Goal: Answer question/provide support

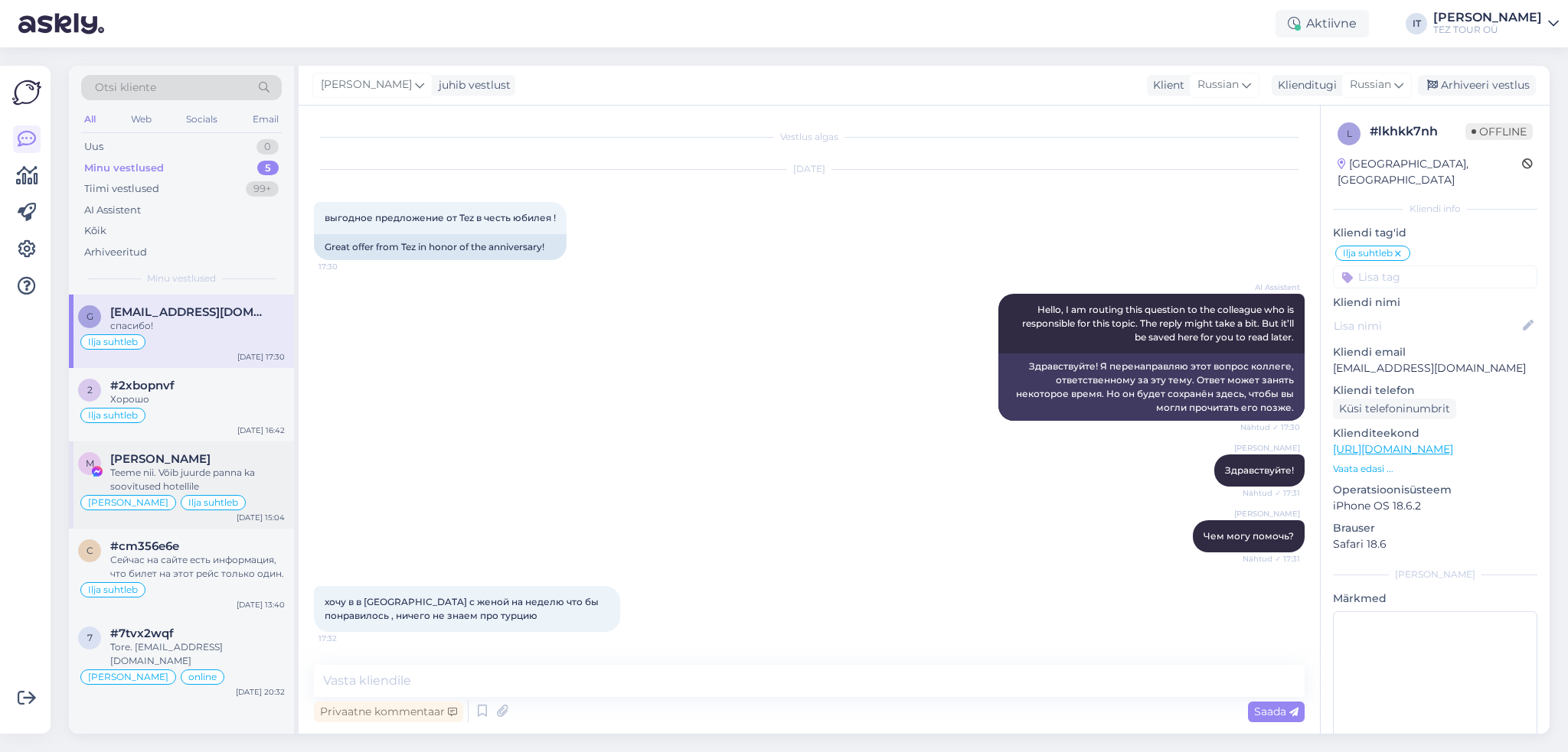
scroll to position [433, 0]
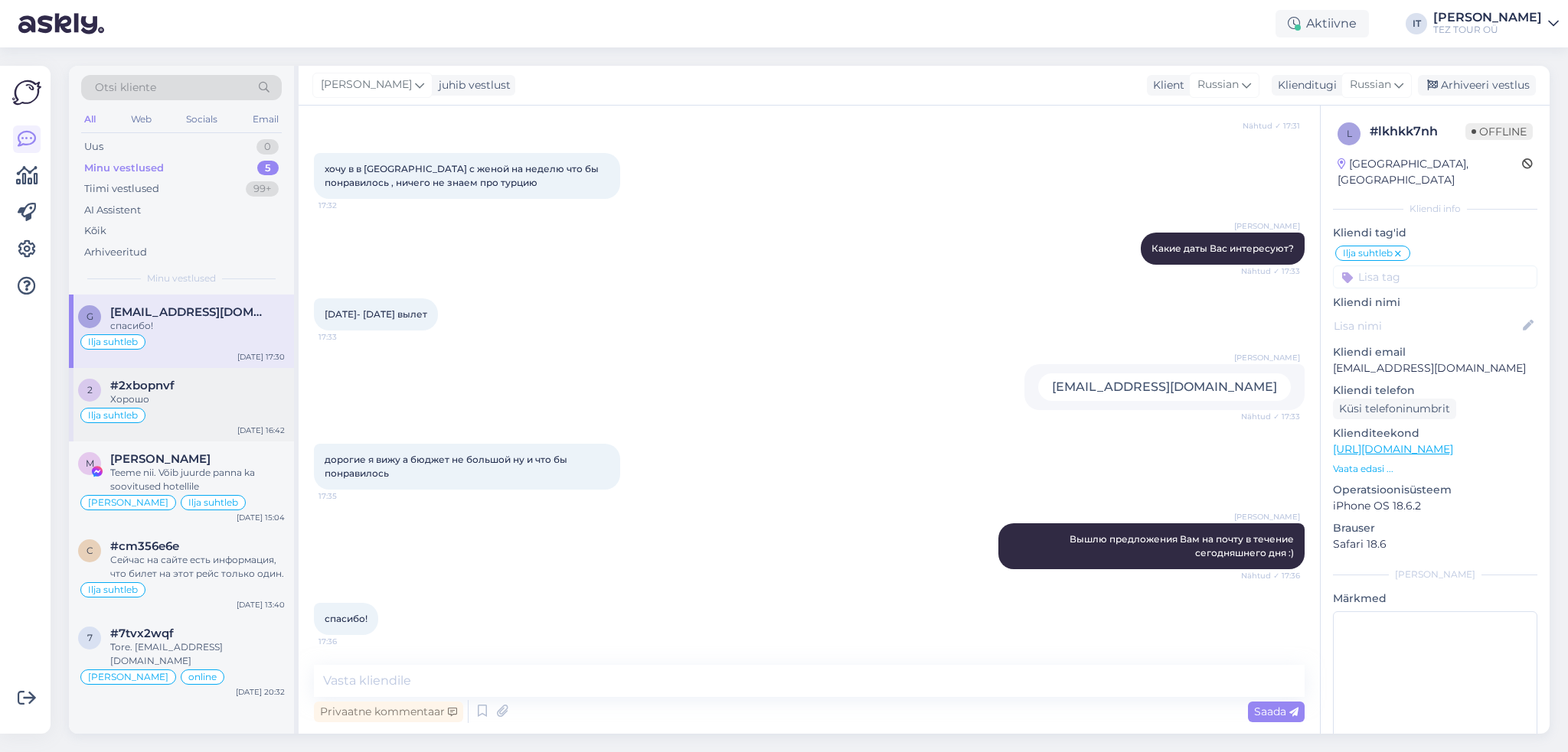
click at [220, 416] on div "Ilja suhtleb" at bounding box center [181, 415] width 207 height 18
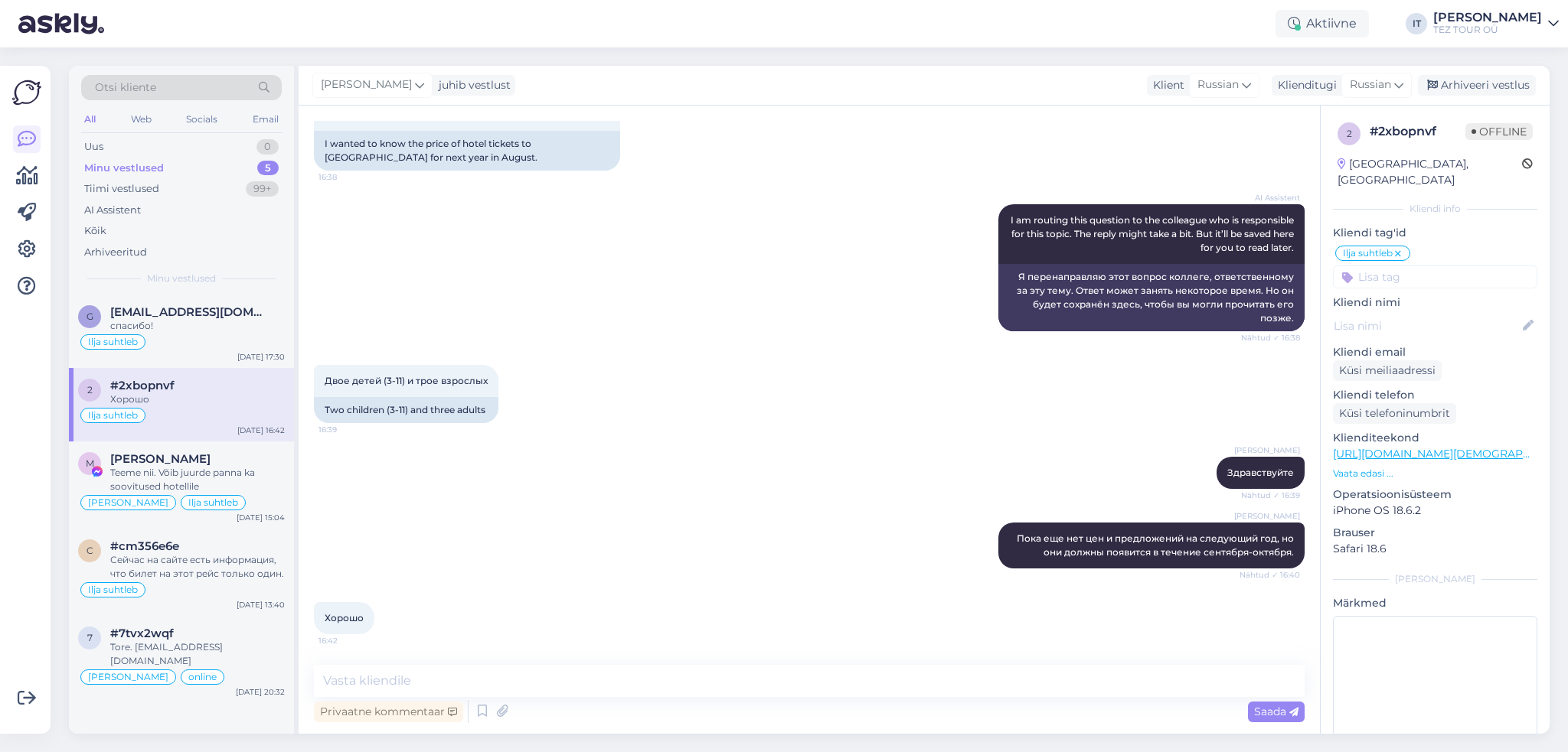
scroll to position [300, 0]
click at [202, 583] on div "Ilja suhtleb" at bounding box center [181, 589] width 207 height 18
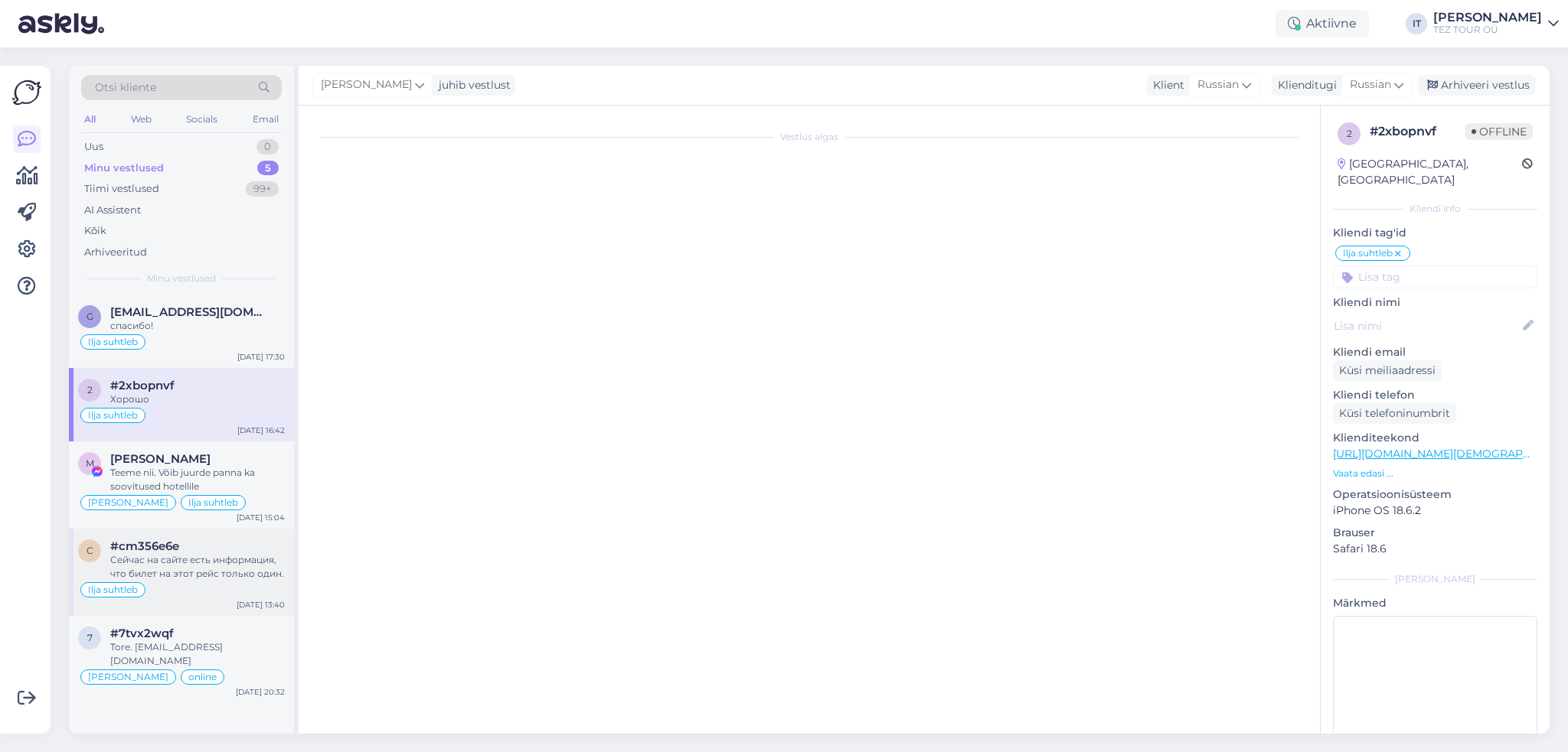
scroll to position [315, 0]
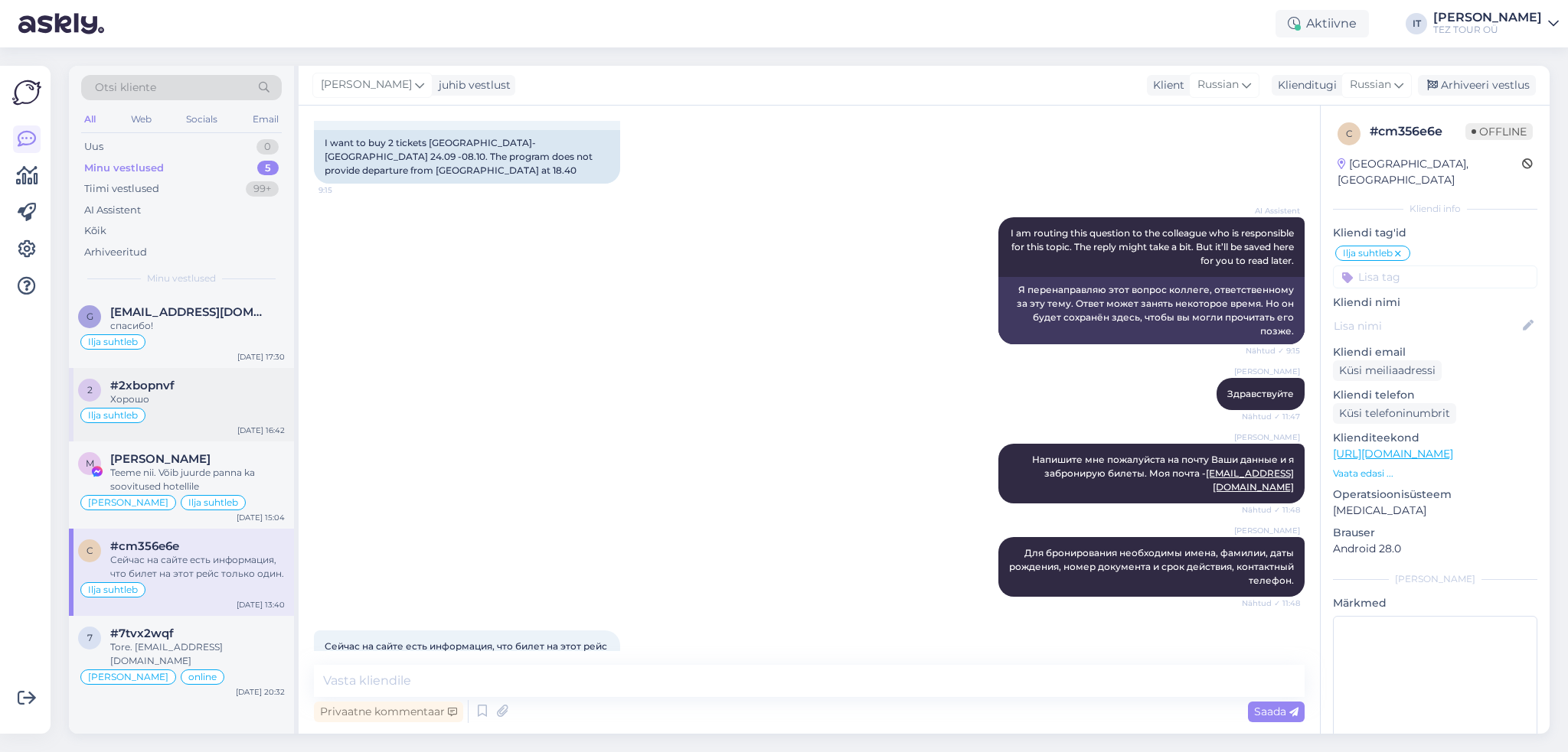
click at [239, 410] on div "Ilja suhtleb" at bounding box center [181, 415] width 207 height 18
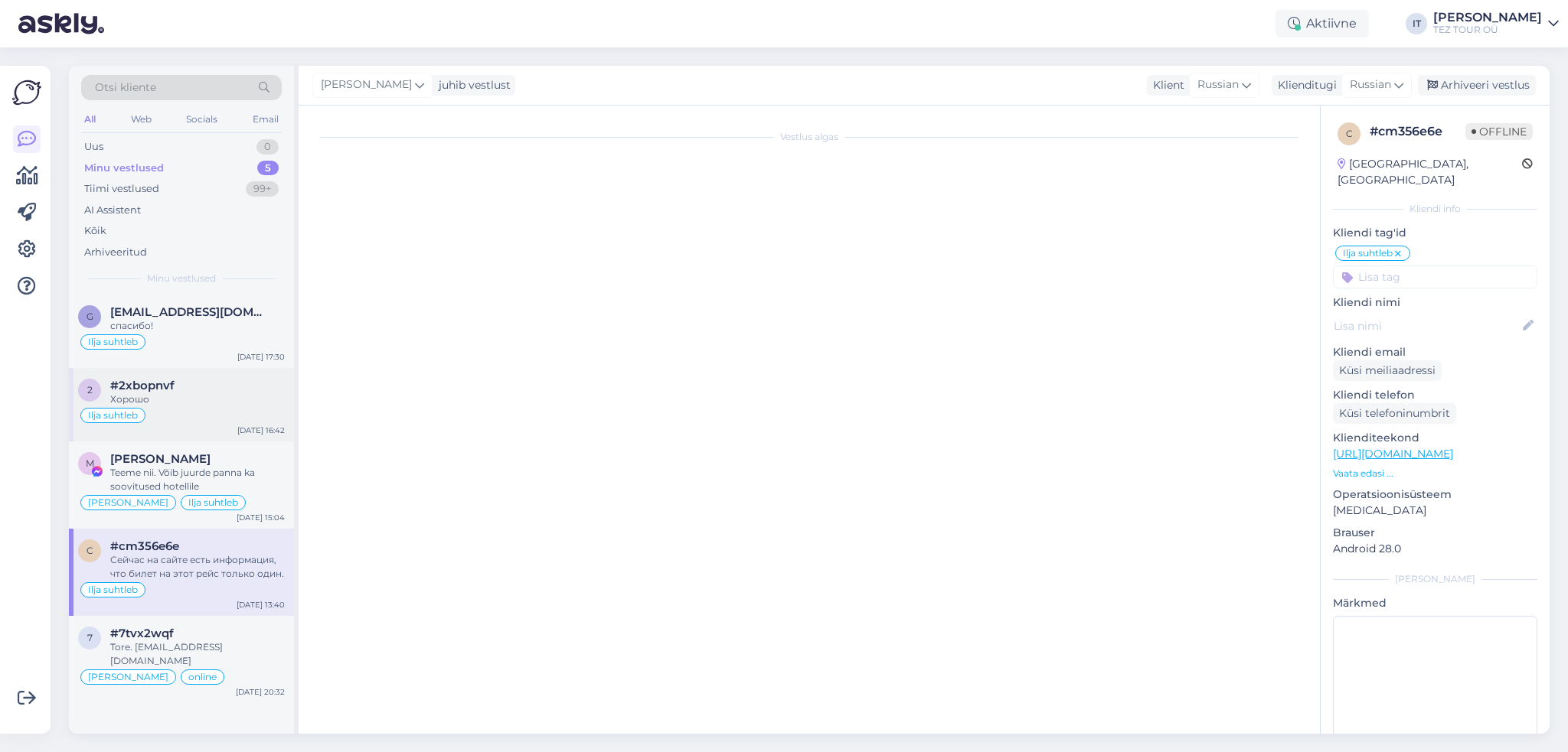
scroll to position [0, 0]
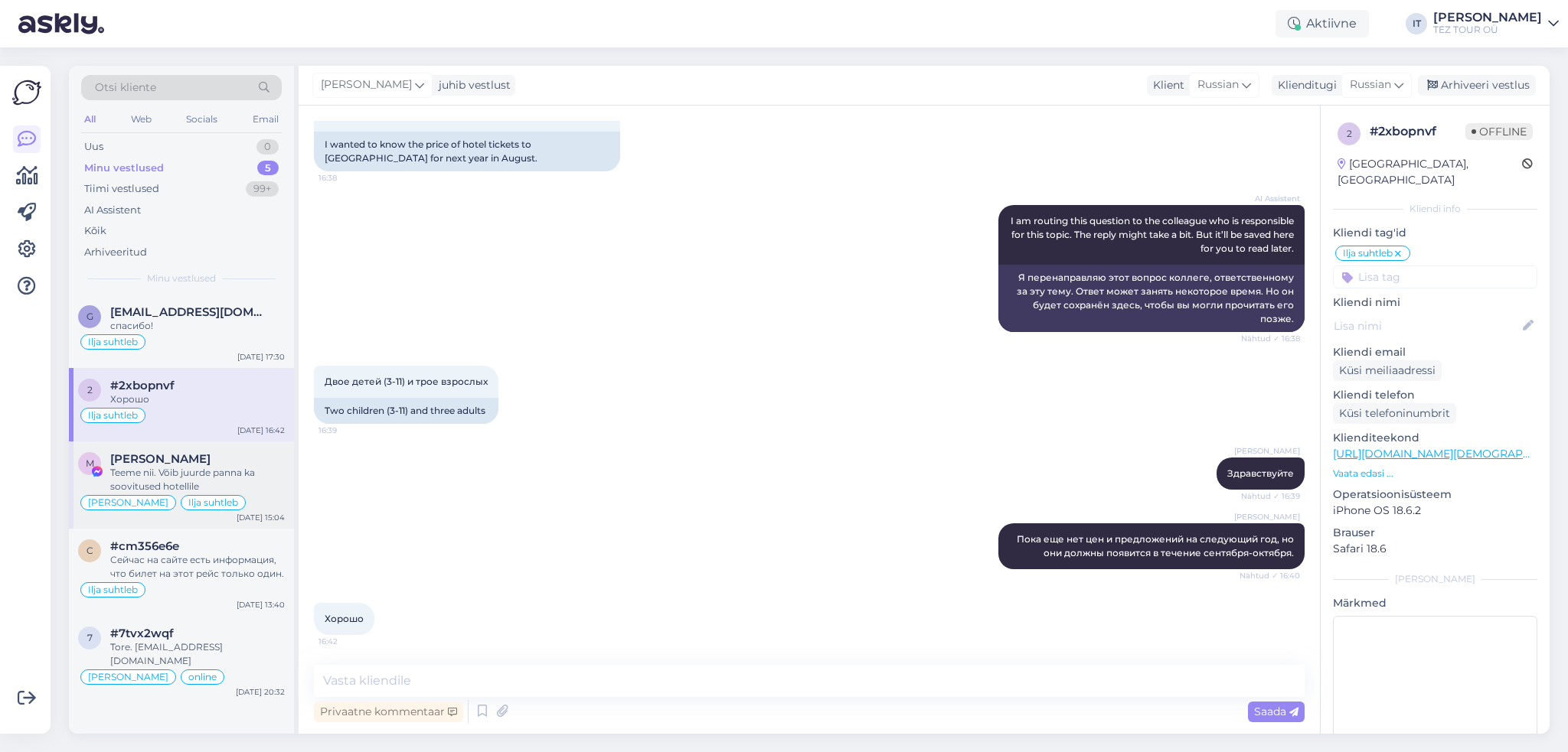
click at [253, 500] on div "[PERSON_NAME] Ilja suhtleb" at bounding box center [181, 502] width 207 height 18
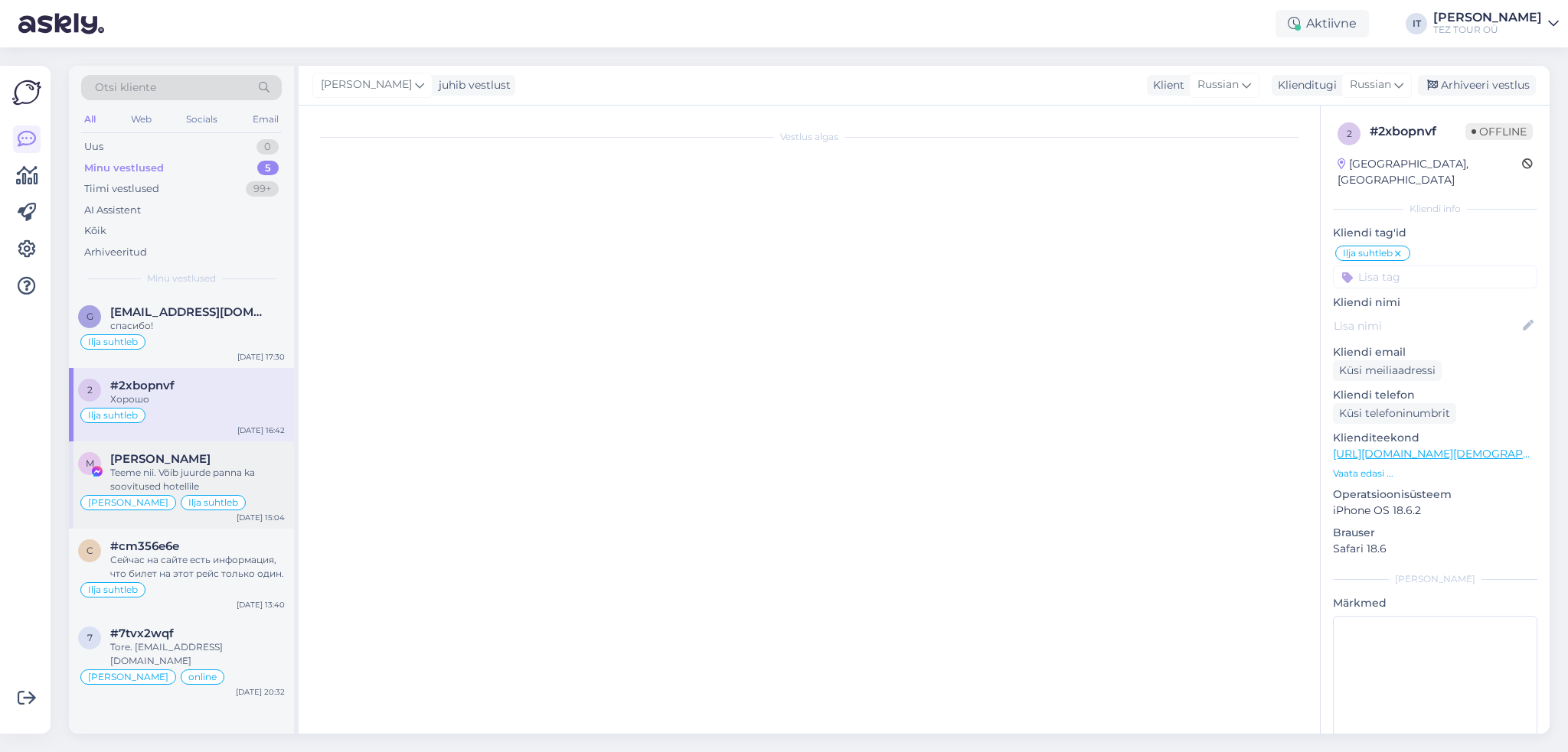
scroll to position [1675, 0]
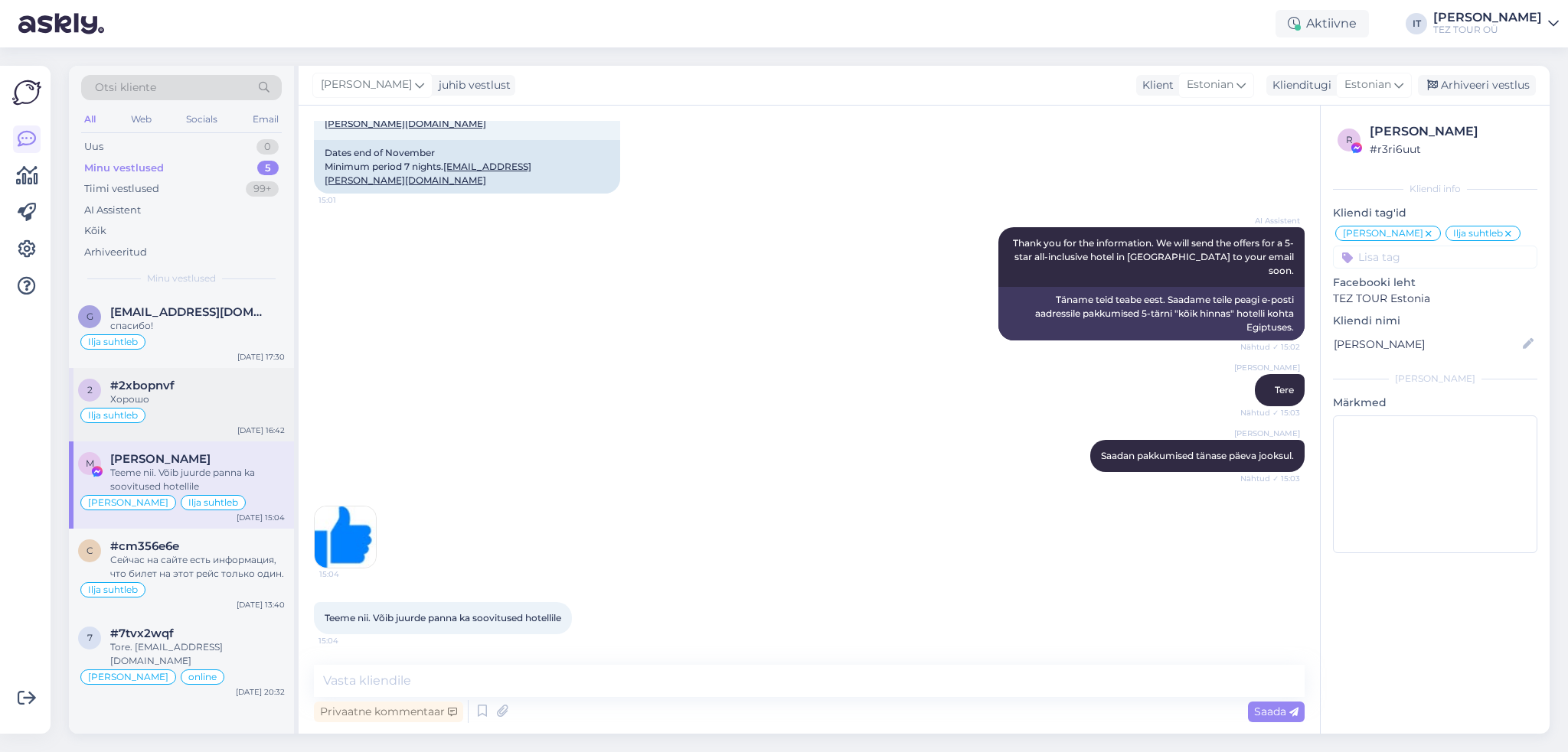
click at [242, 386] on div "#2xbopnvf" at bounding box center [197, 385] width 174 height 13
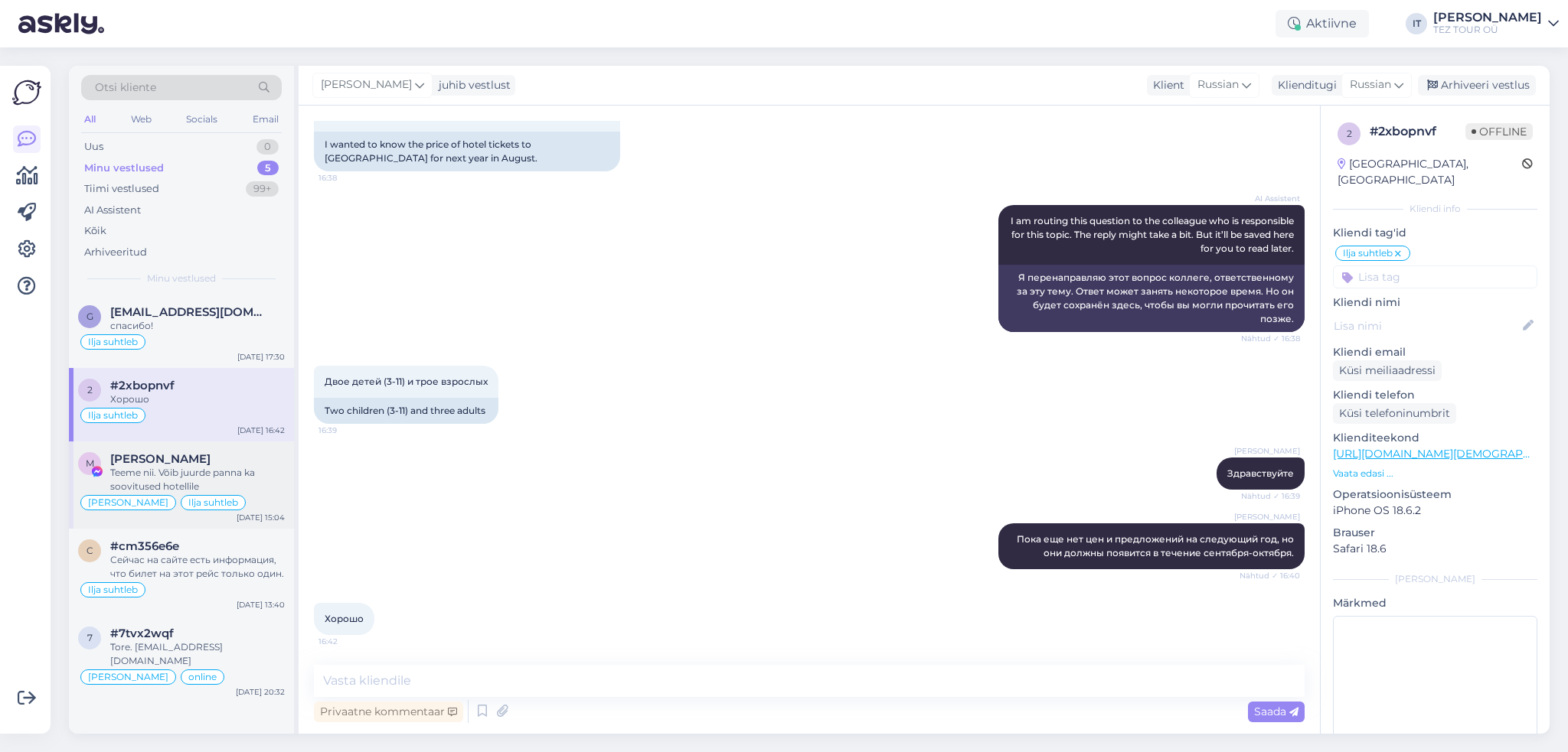
click at [239, 483] on div "Teeme nii. Võib juurde panna ka soovitused hotellile" at bounding box center [197, 480] width 174 height 28
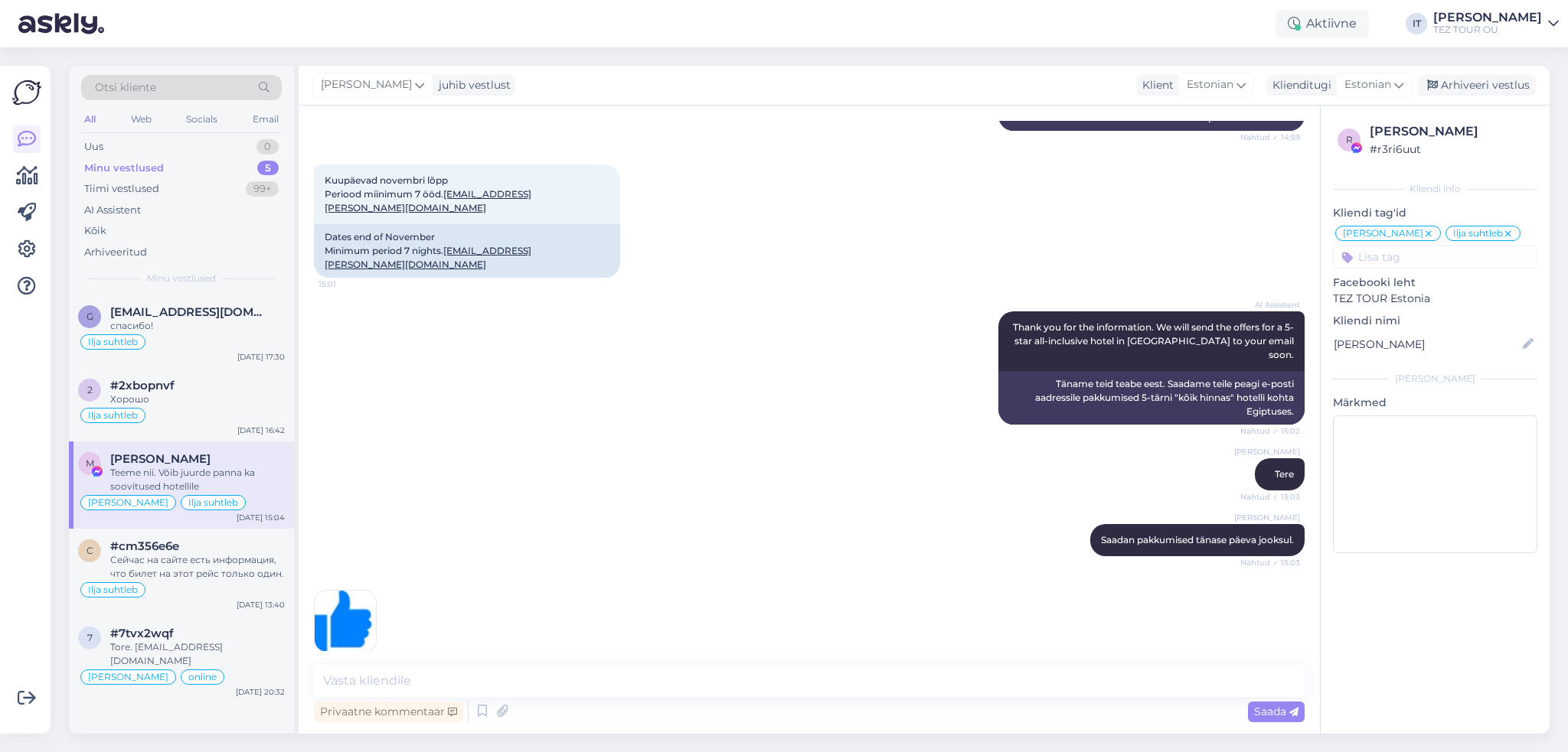
scroll to position [1675, 0]
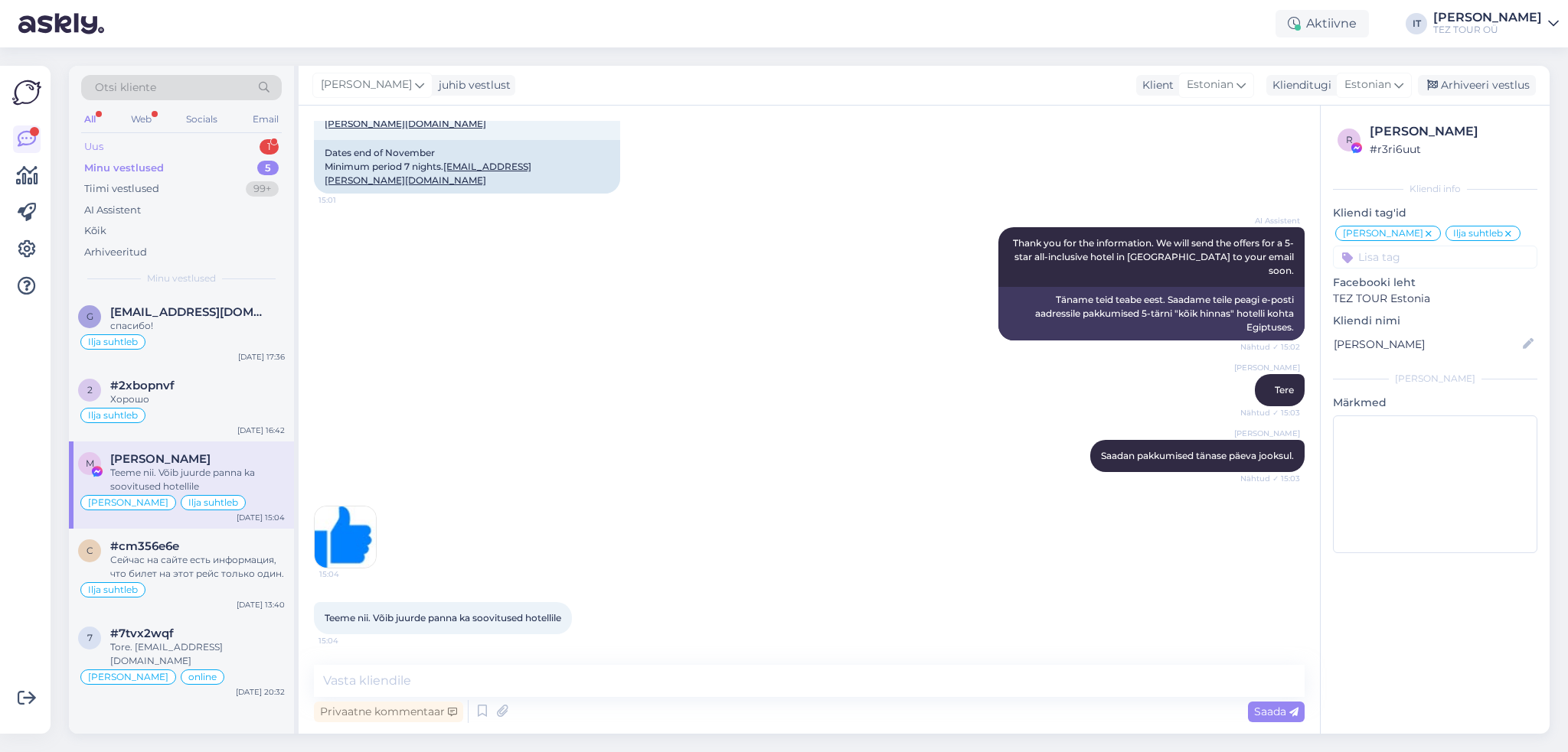
click at [215, 138] on div "Uus 1" at bounding box center [181, 147] width 200 height 21
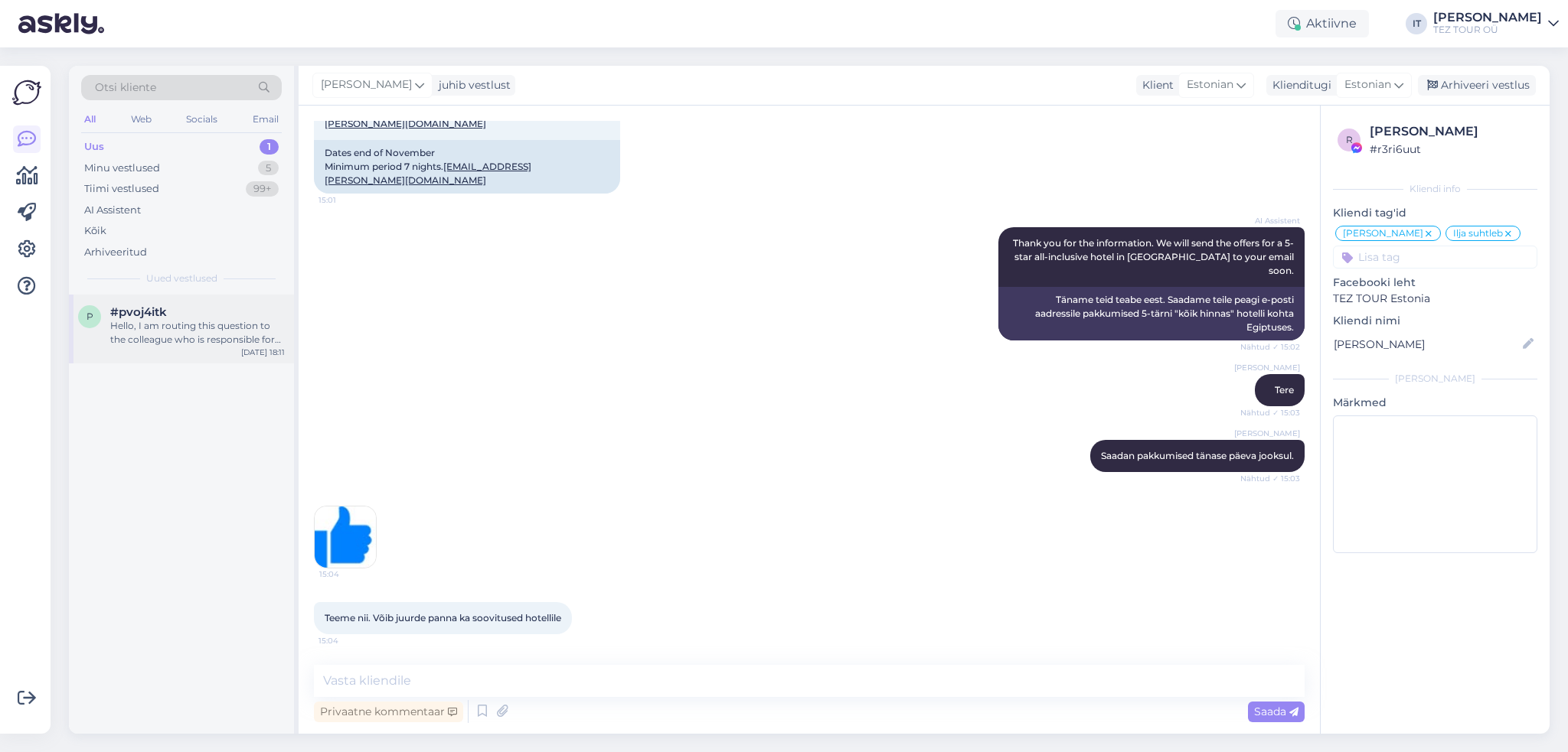
click at [214, 355] on div "p #pvoj4itk Hello, I am routing this question to the colleague who is responsib…" at bounding box center [181, 330] width 225 height 69
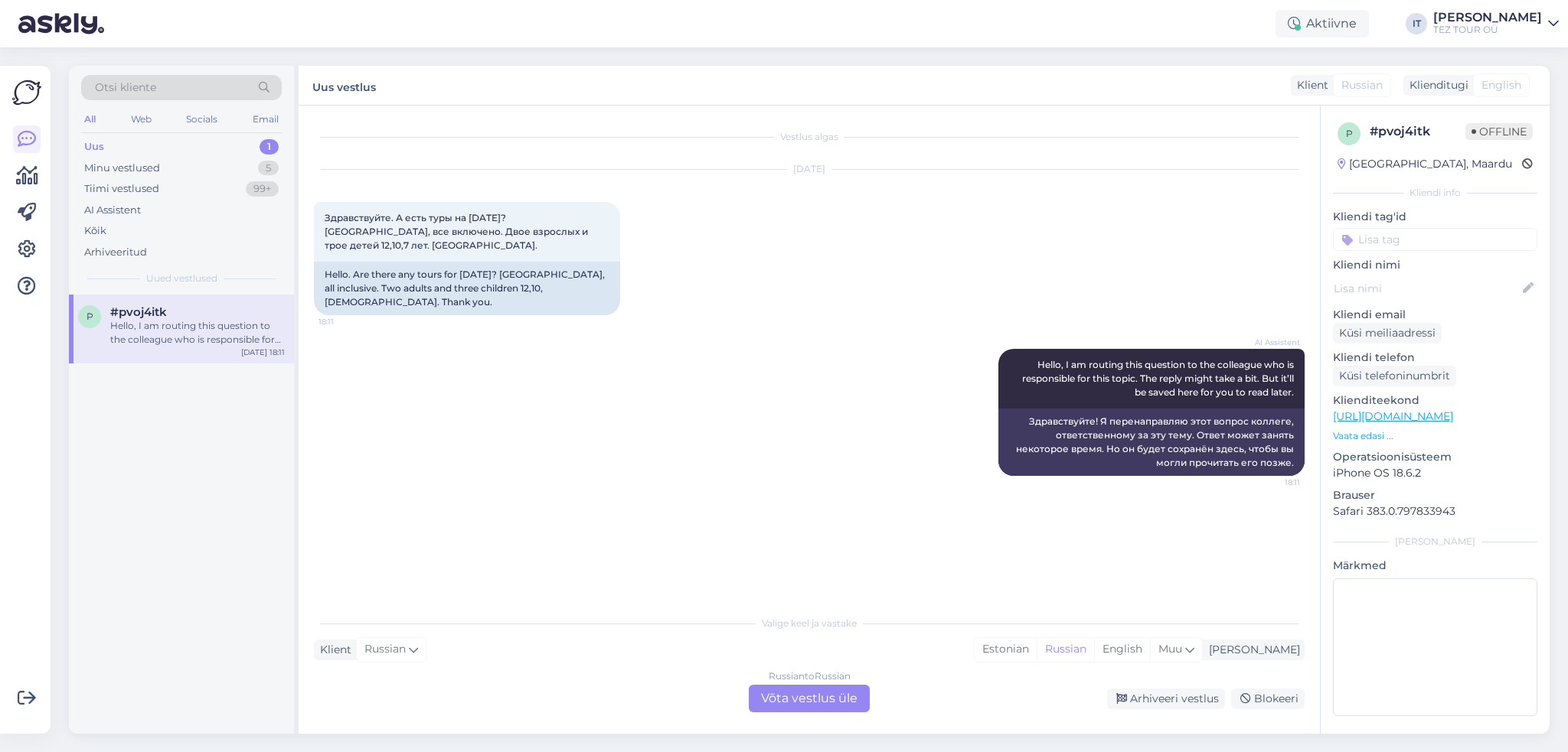
click at [796, 703] on div "Russian to Russian Võta vestlus üle" at bounding box center [809, 698] width 121 height 28
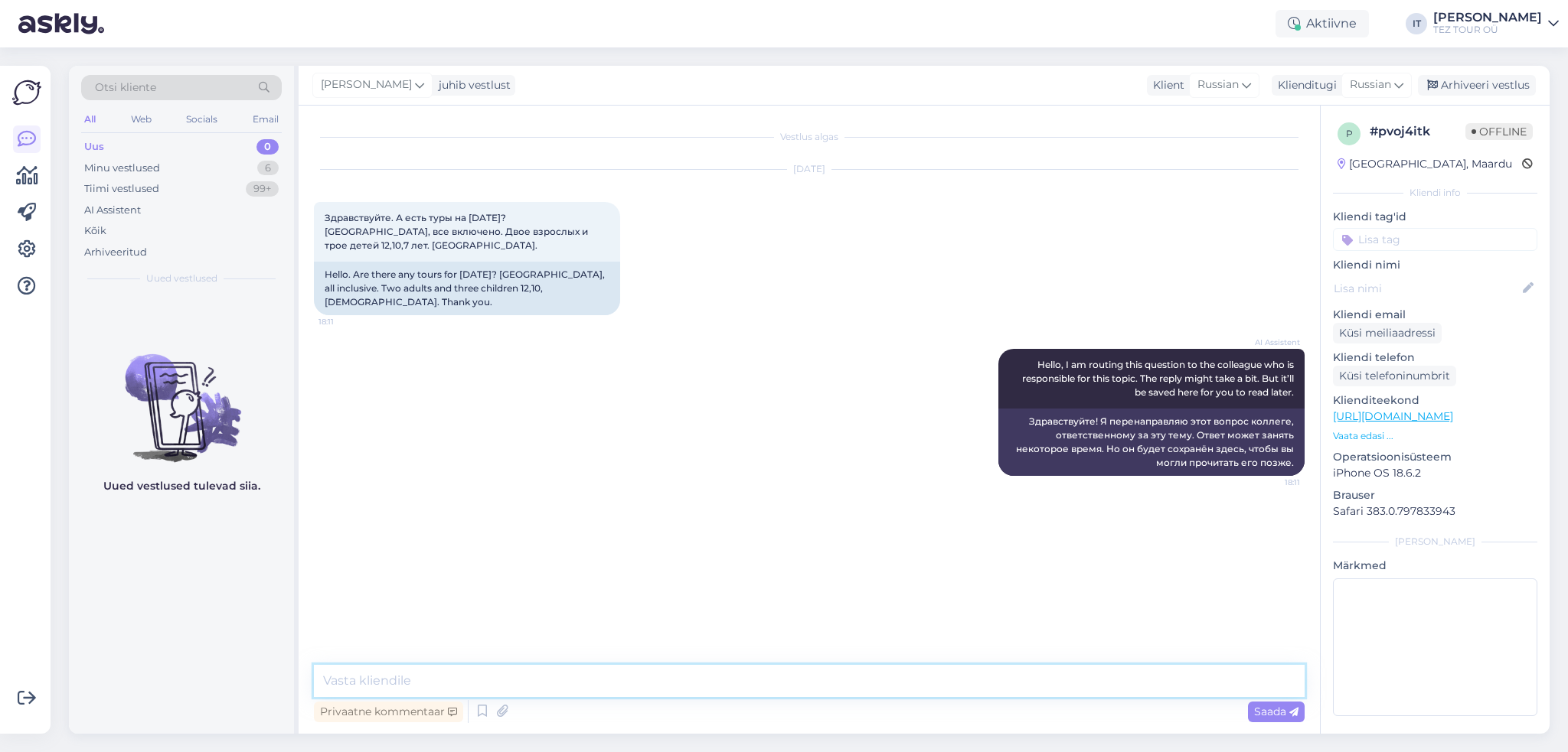
click at [628, 672] on textarea at bounding box center [810, 681] width 991 height 33
type textarea "Здравствуйте"
type textarea "О"
type textarea "Предложений на 2026 год пока ещё нет, но они появятся в сентябре/октябре."
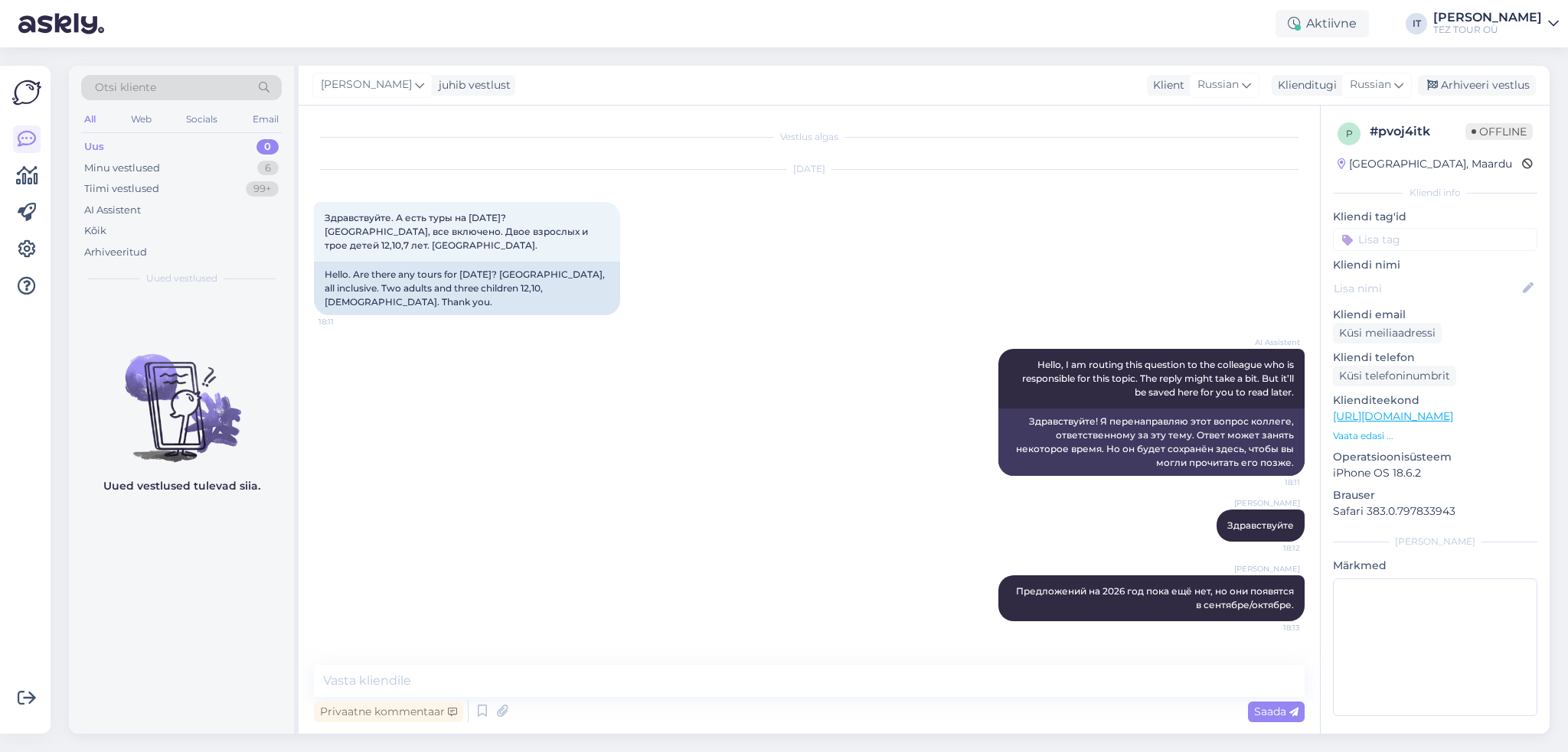
click at [1431, 241] on input at bounding box center [1435, 239] width 204 height 23
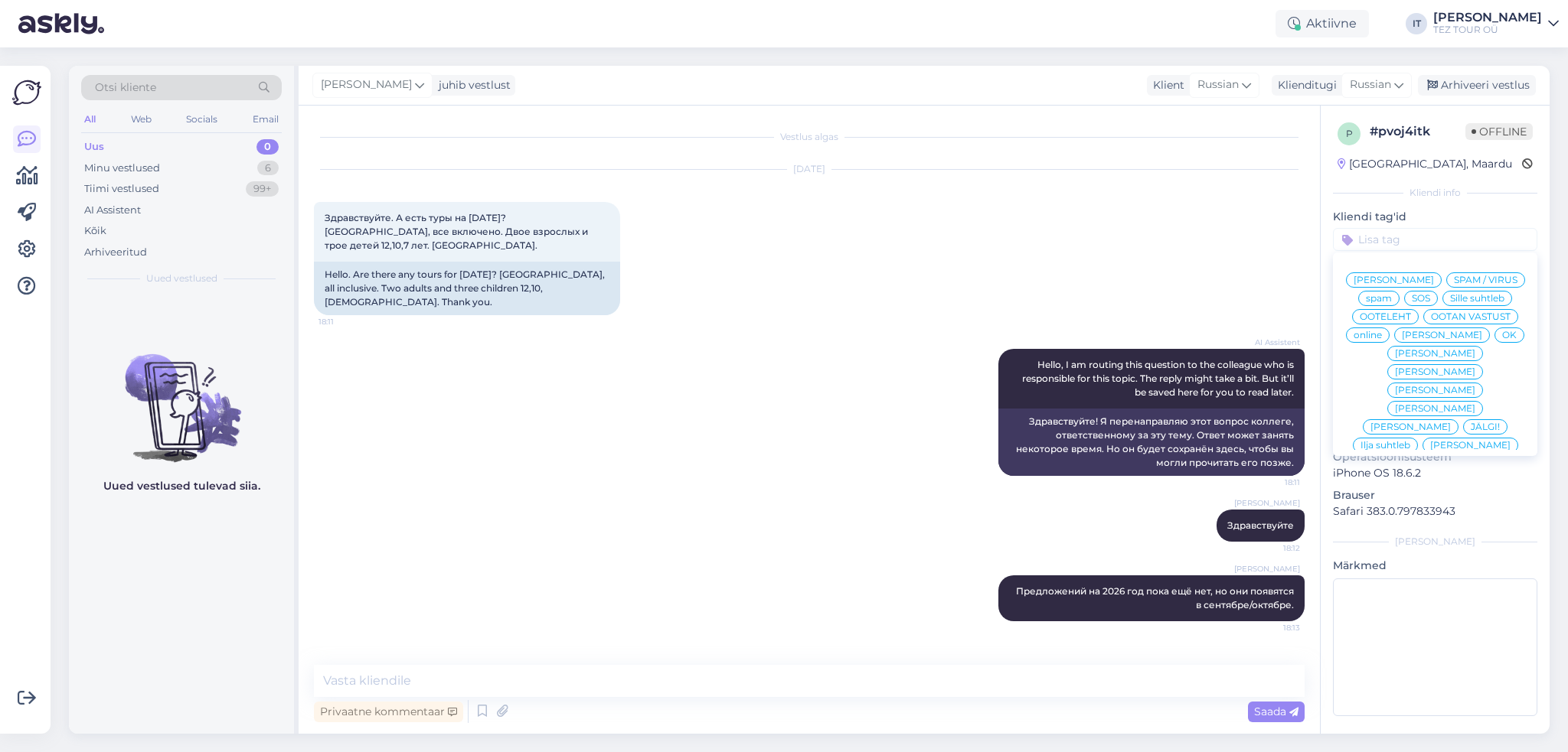
click at [1404, 441] on span "Ilja suhtleb" at bounding box center [1386, 445] width 50 height 10
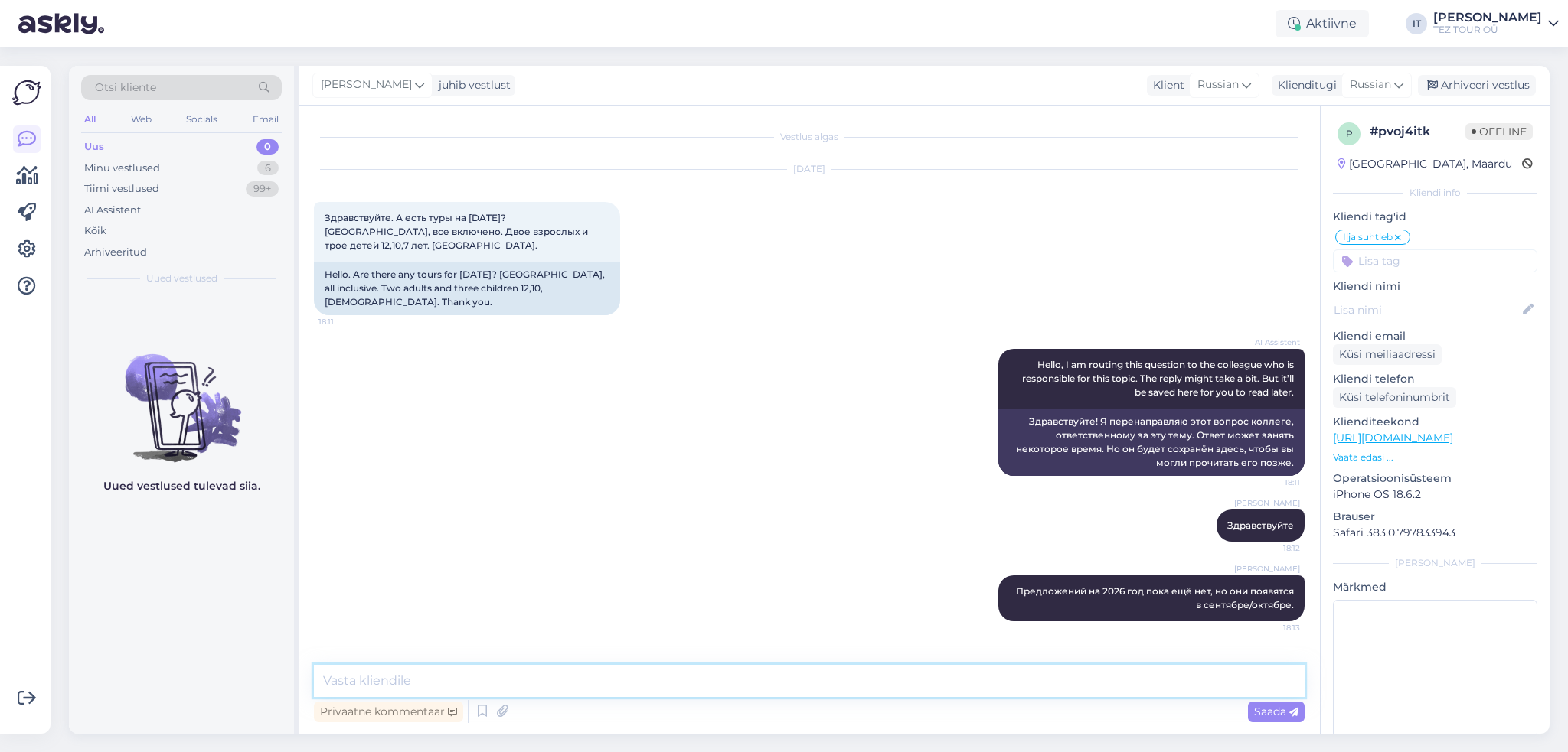
click at [954, 685] on textarea at bounding box center [810, 681] width 991 height 33
click at [207, 174] on div "Minu vestlused 6" at bounding box center [181, 169] width 200 height 21
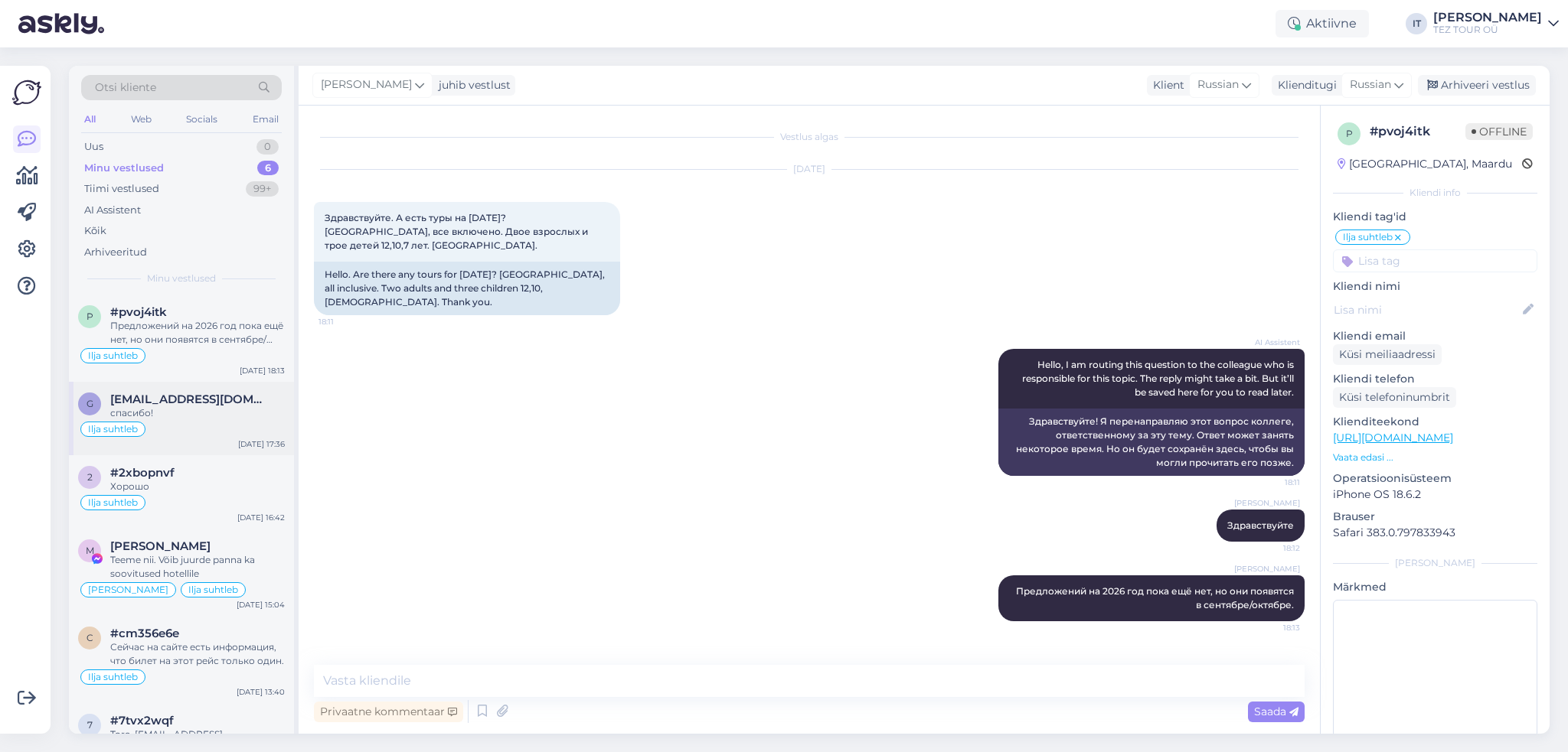
click at [188, 413] on div "спасибо!" at bounding box center [197, 413] width 174 height 13
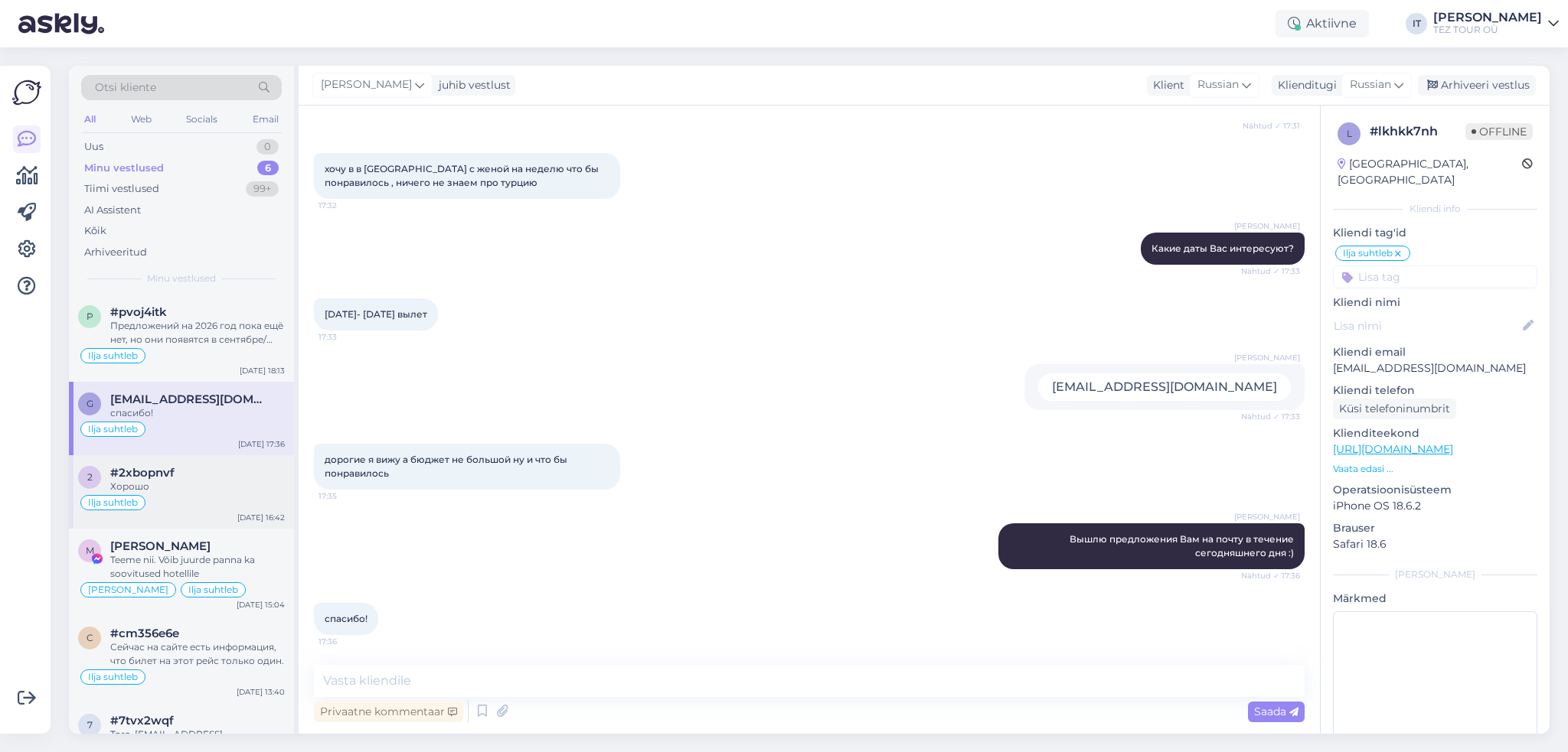
click at [204, 499] on div "Ilja suhtleb" at bounding box center [181, 502] width 207 height 18
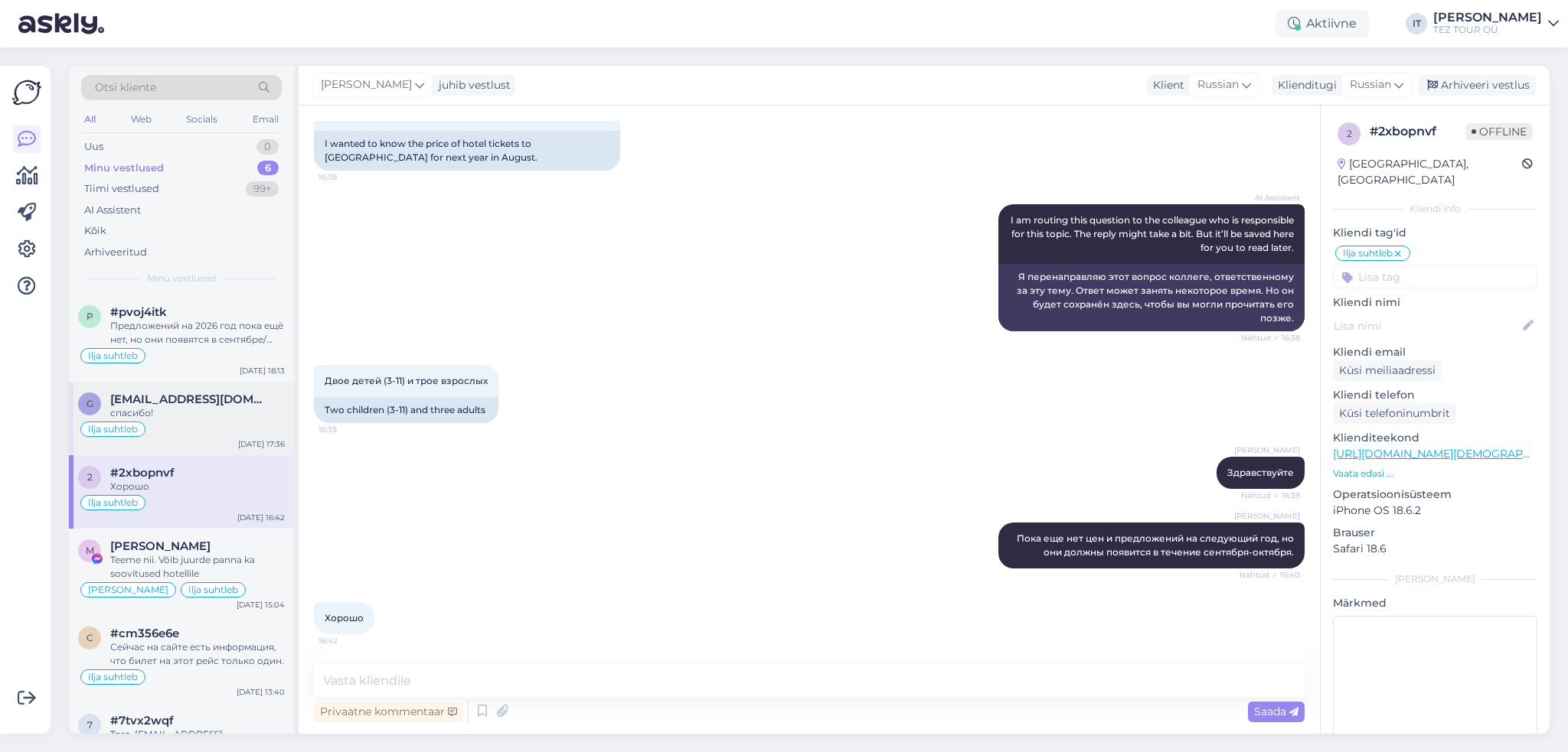
scroll to position [300, 0]
click at [239, 544] on div "[PERSON_NAME]" at bounding box center [197, 546] width 174 height 13
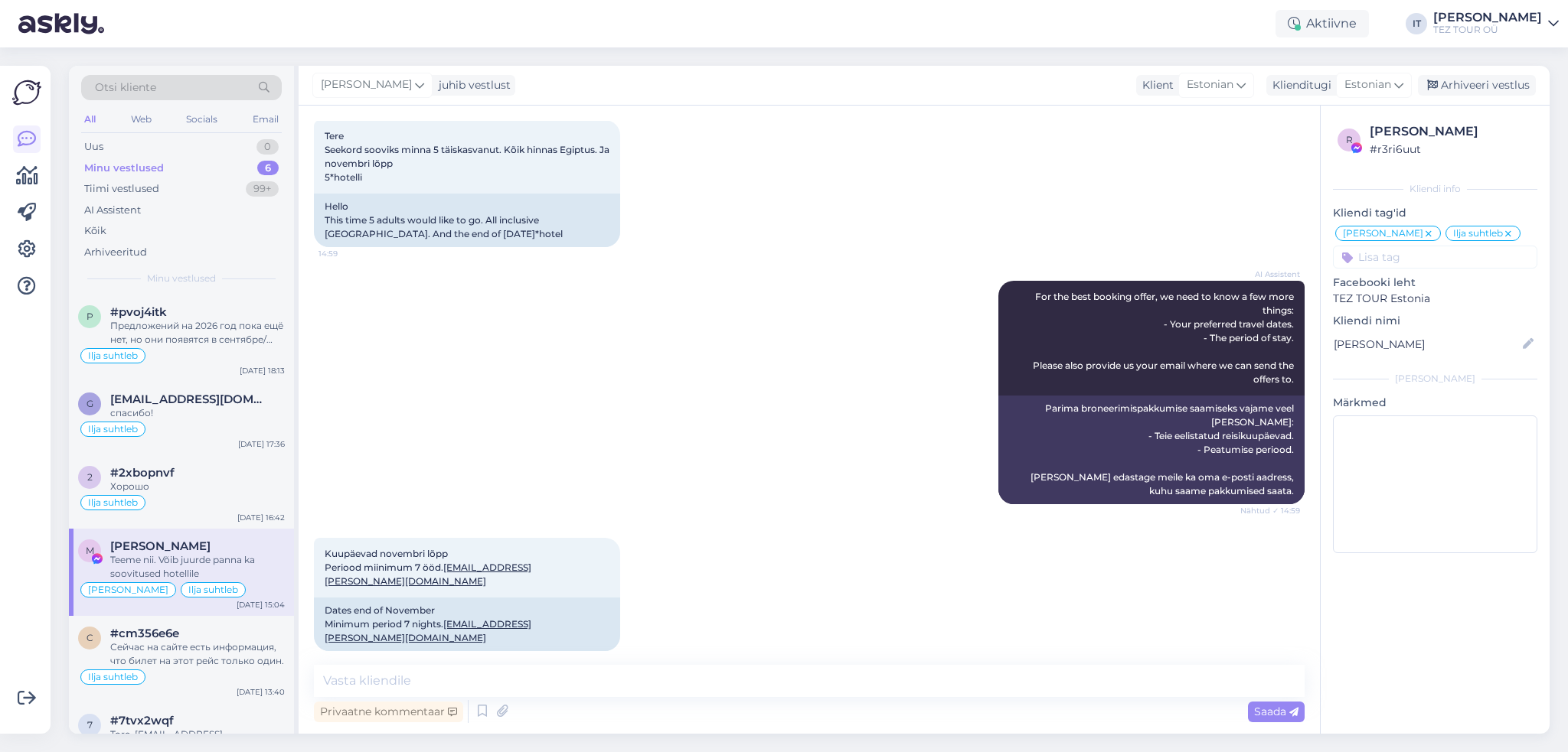
scroll to position [1292, 0]
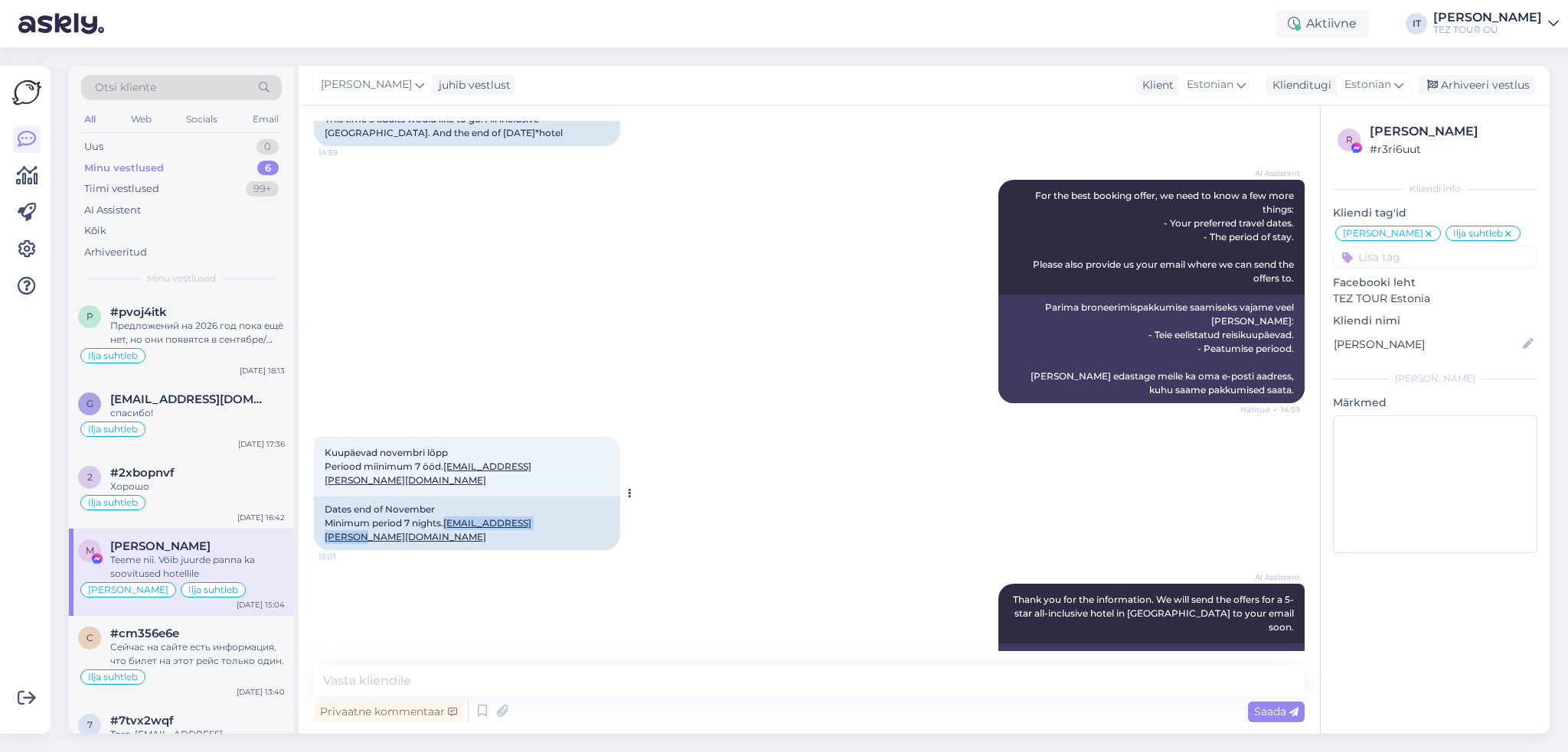
drag, startPoint x: 443, startPoint y: 578, endPoint x: 326, endPoint y: 574, distance: 117.1
click at [326, 550] on div "Dates end of November Minimum period 7 nights. [EMAIL_ADDRESS][PERSON_NAME][DOM…" at bounding box center [468, 523] width 307 height 54
copy link "[EMAIL_ADDRESS][PERSON_NAME][DOMAIN_NAME]"
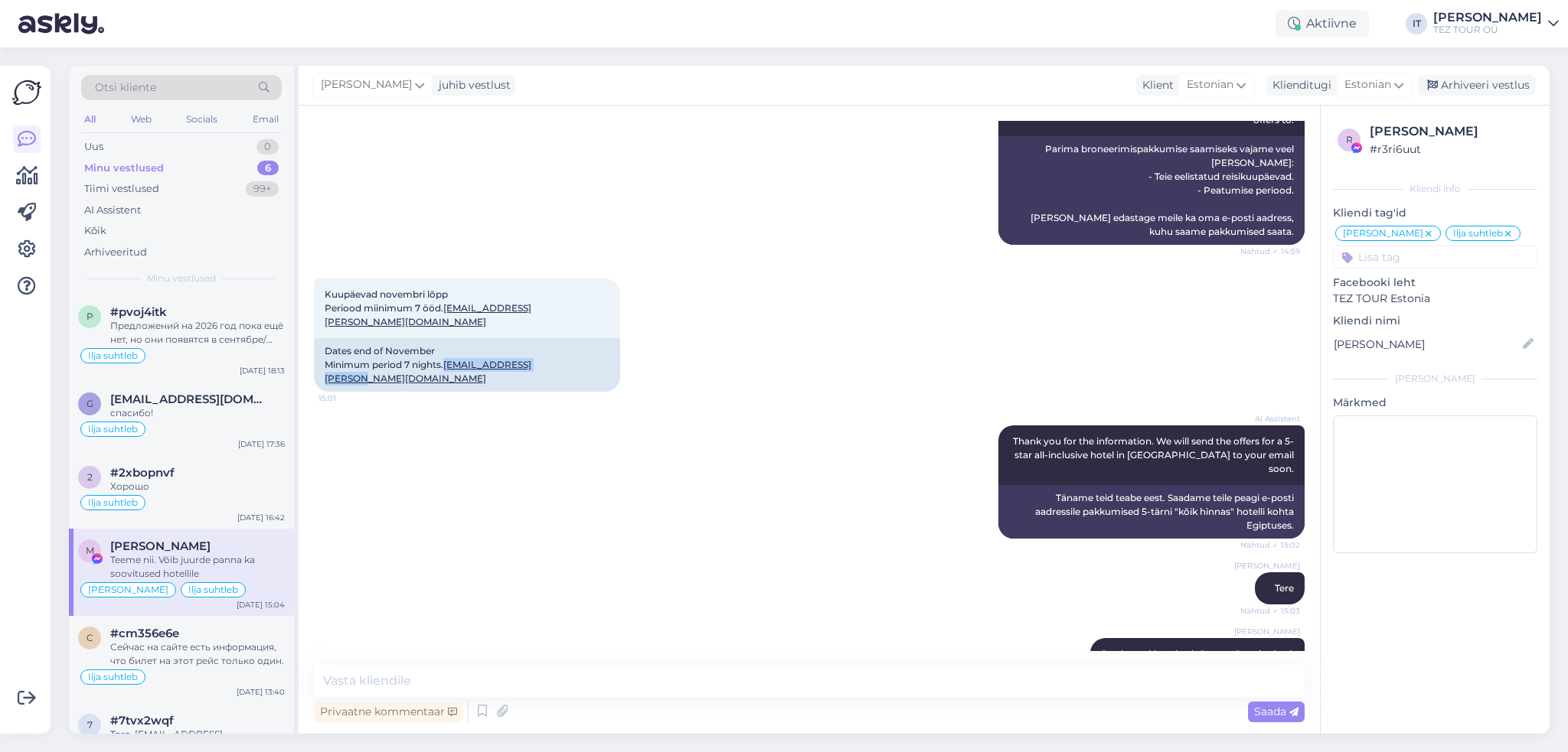
scroll to position [1675, 0]
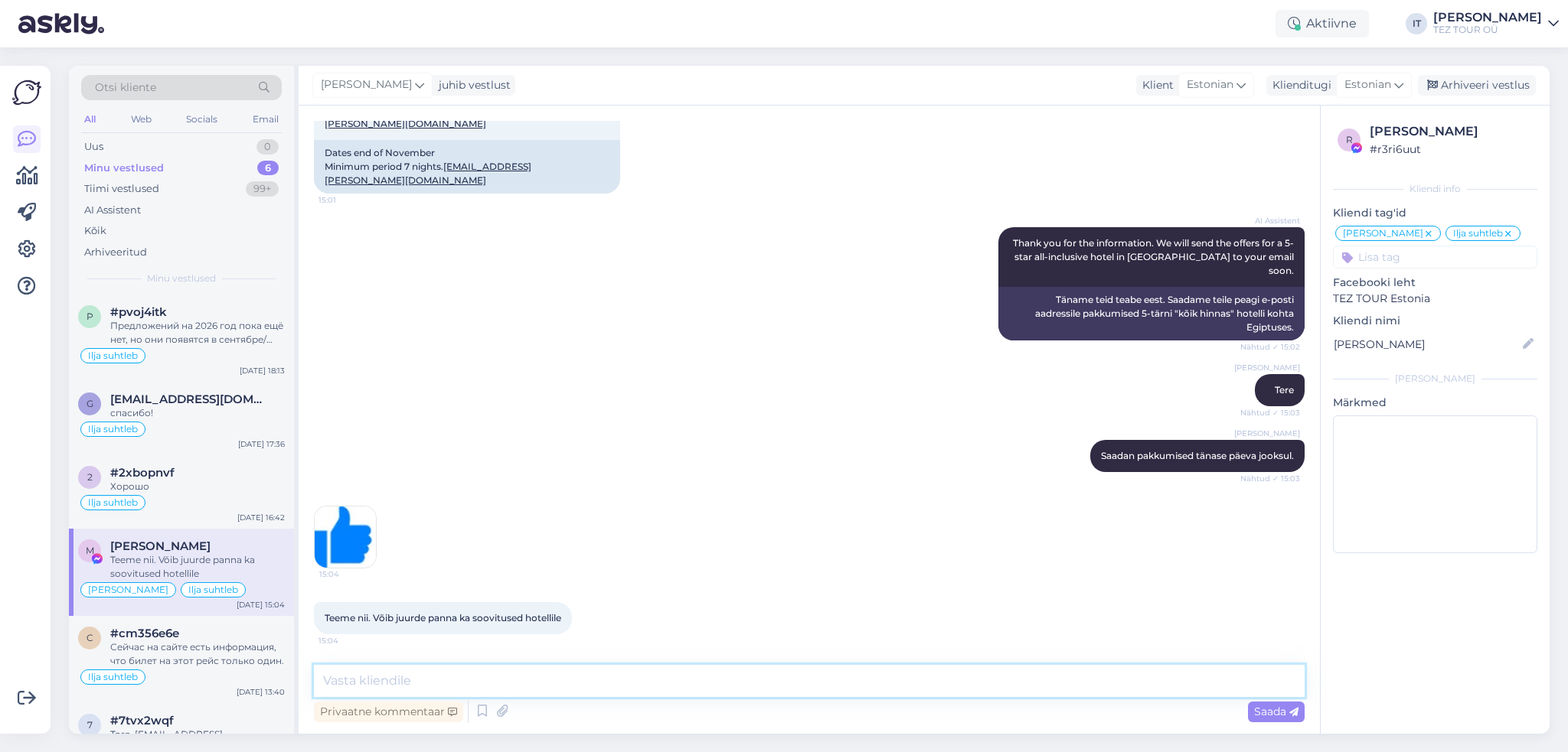
click at [741, 685] on textarea at bounding box center [810, 681] width 991 height 33
type textarea "Saatsin pakkumised Teie e-postileJ"
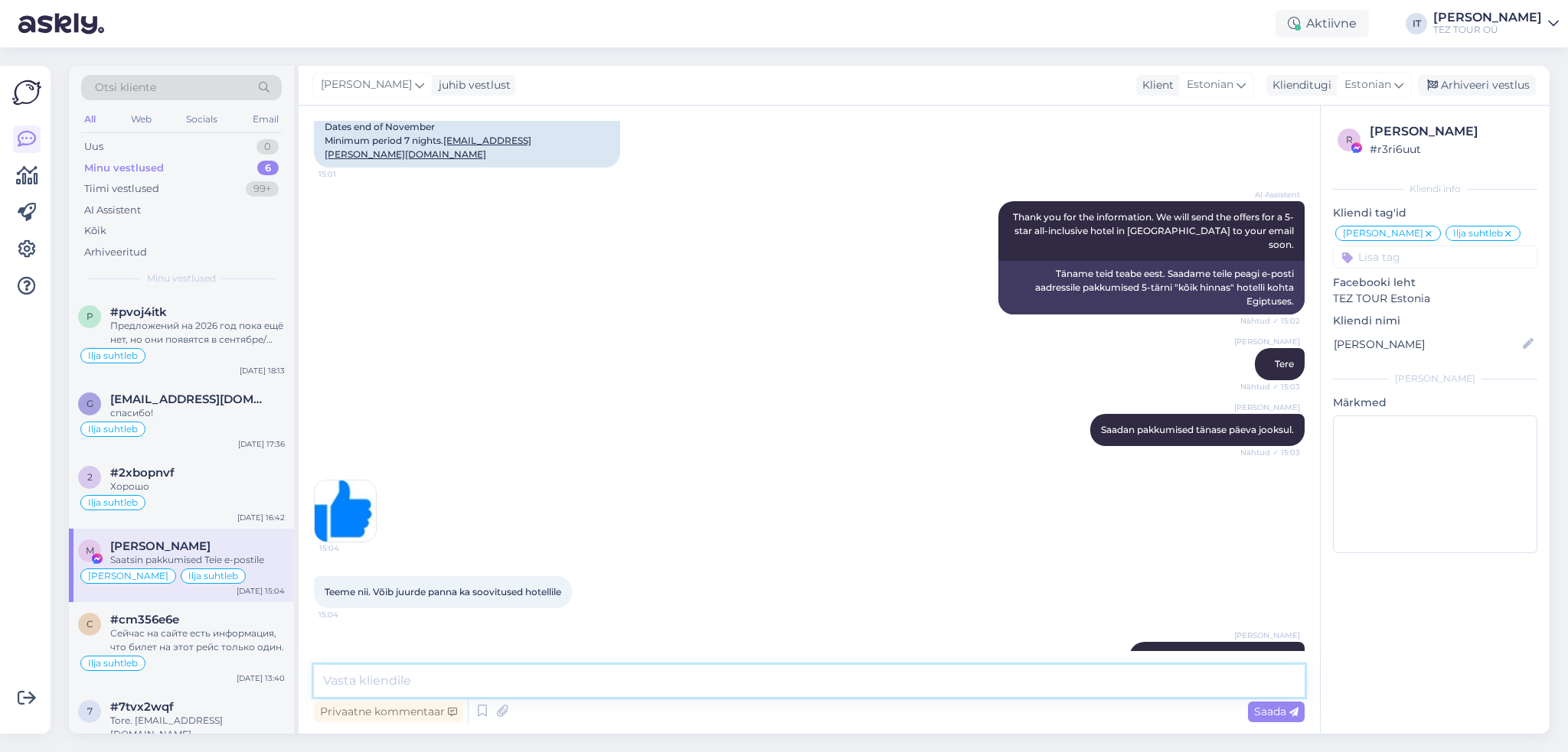
scroll to position [1741, 0]
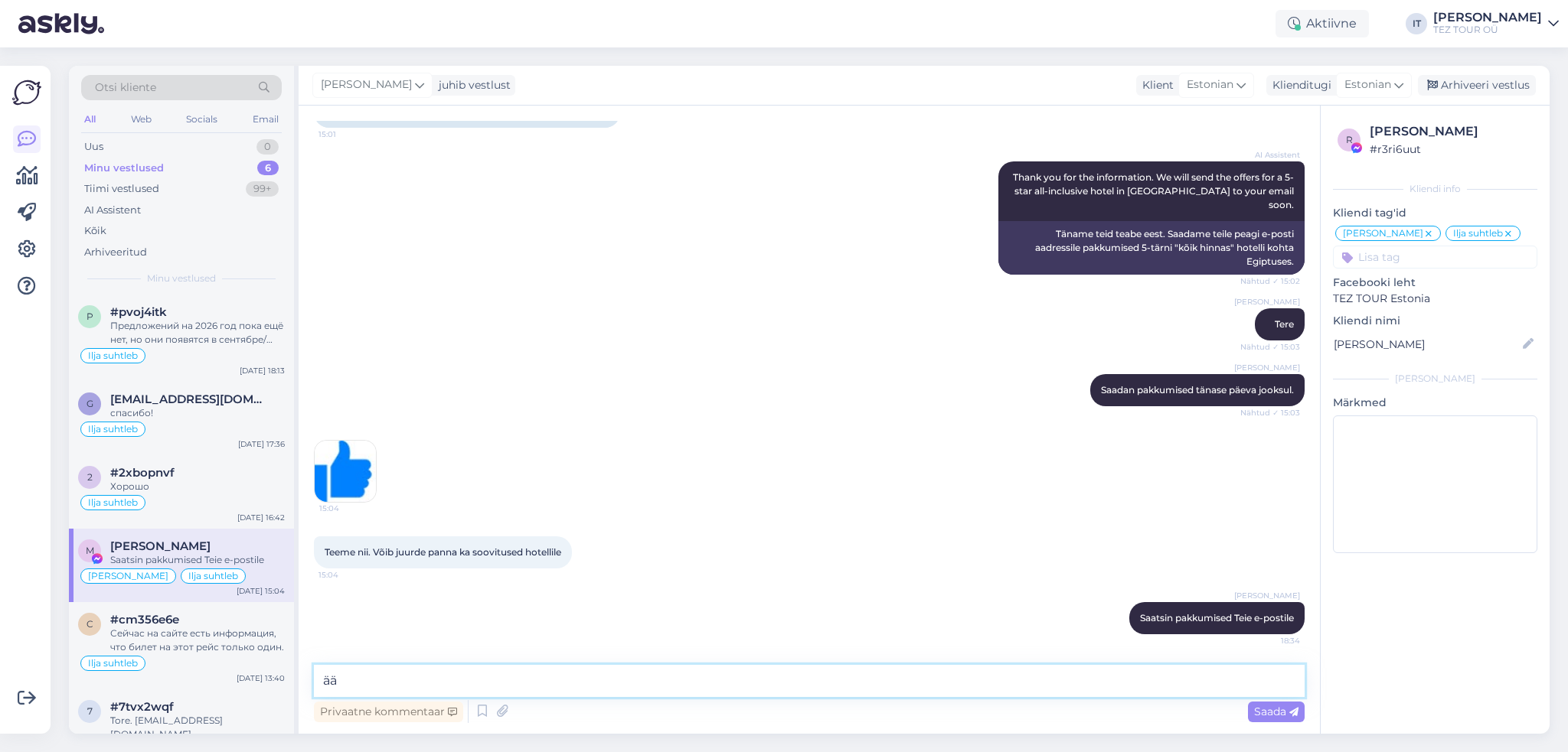
type textarea "ä"
type textarea "j"
type textarea "Jään [PERSON_NAME] tagasiside ootama,"
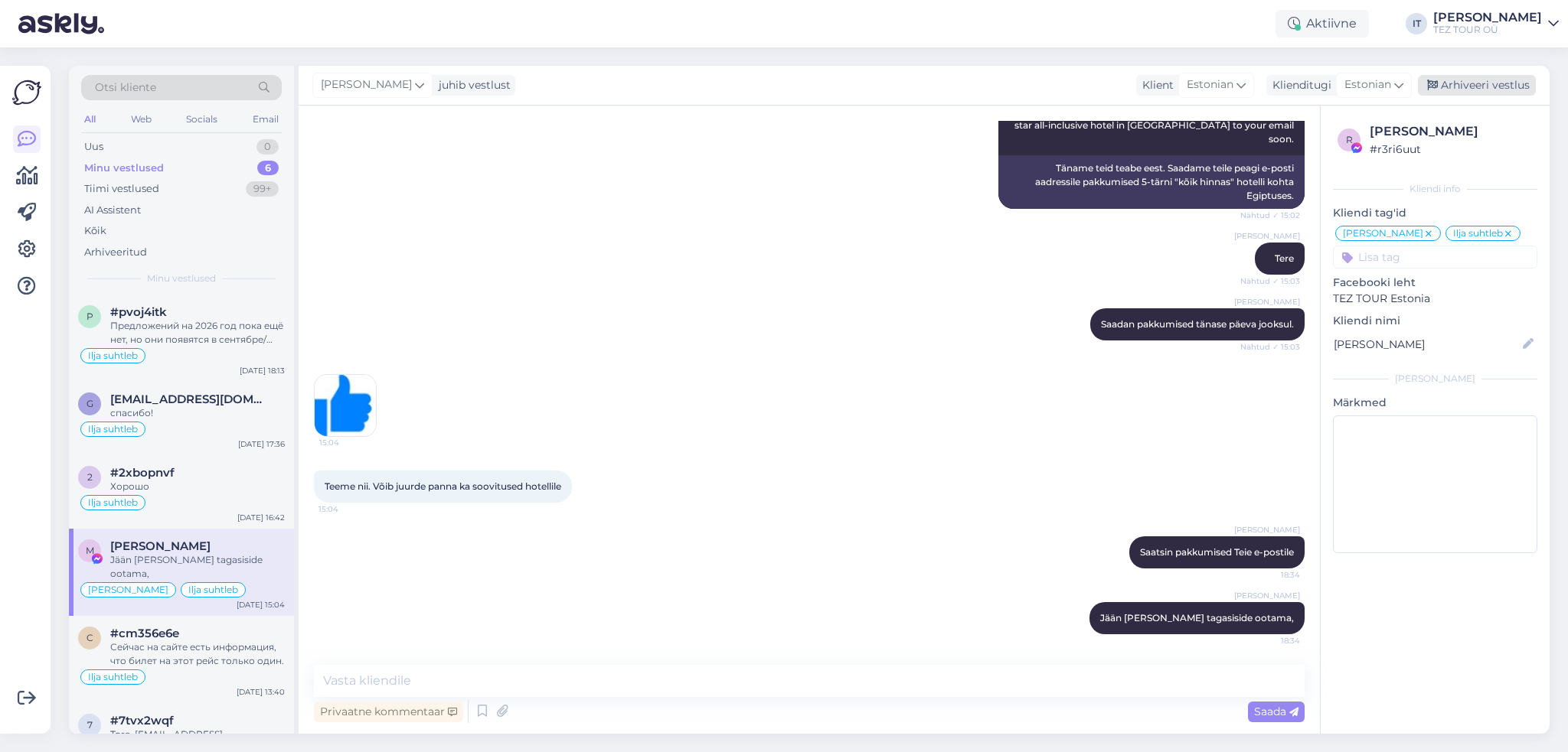
click at [1456, 81] on div "Arhiveeri vestlus" at bounding box center [1477, 85] width 118 height 21
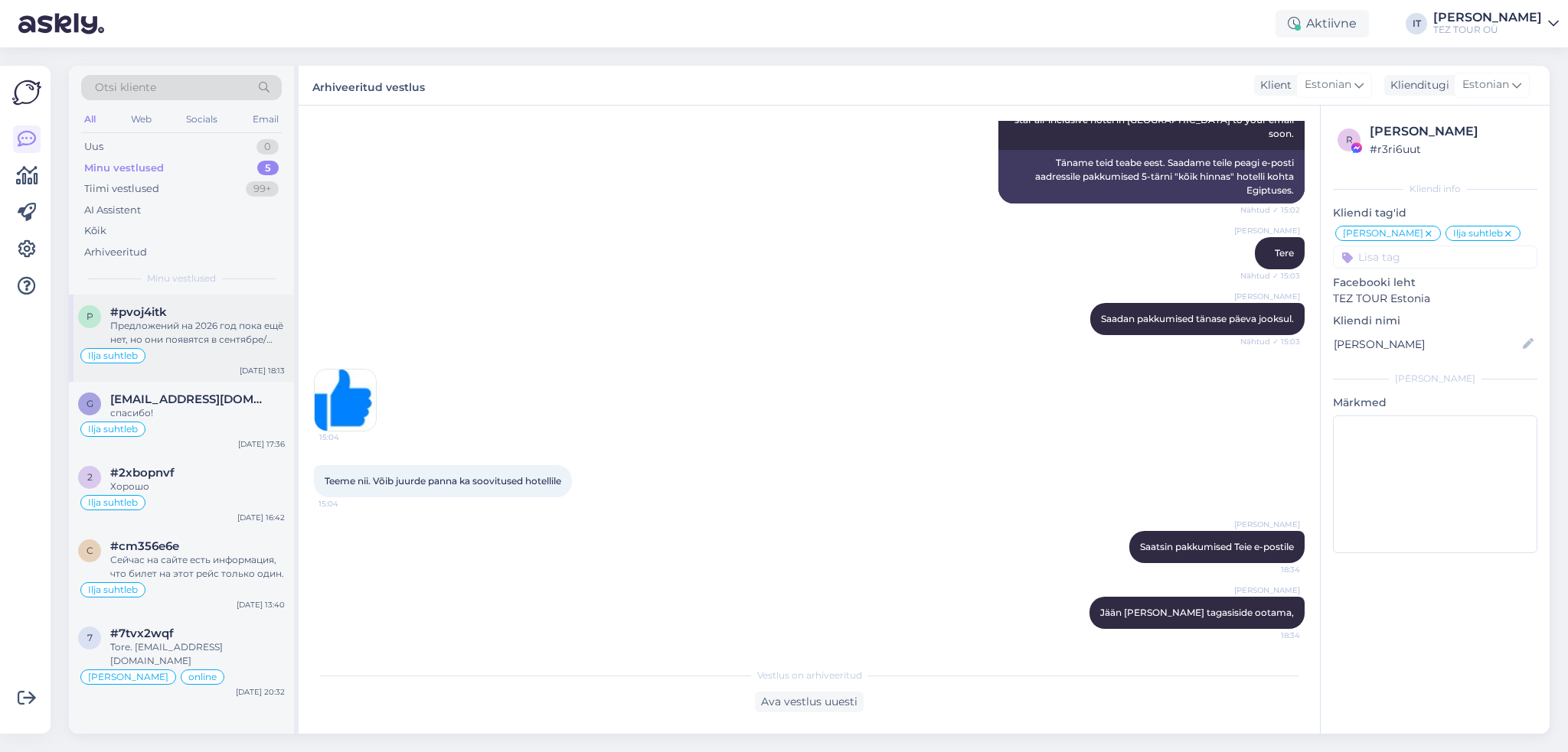
click at [187, 316] on div "#pvoj4itk" at bounding box center [197, 312] width 174 height 13
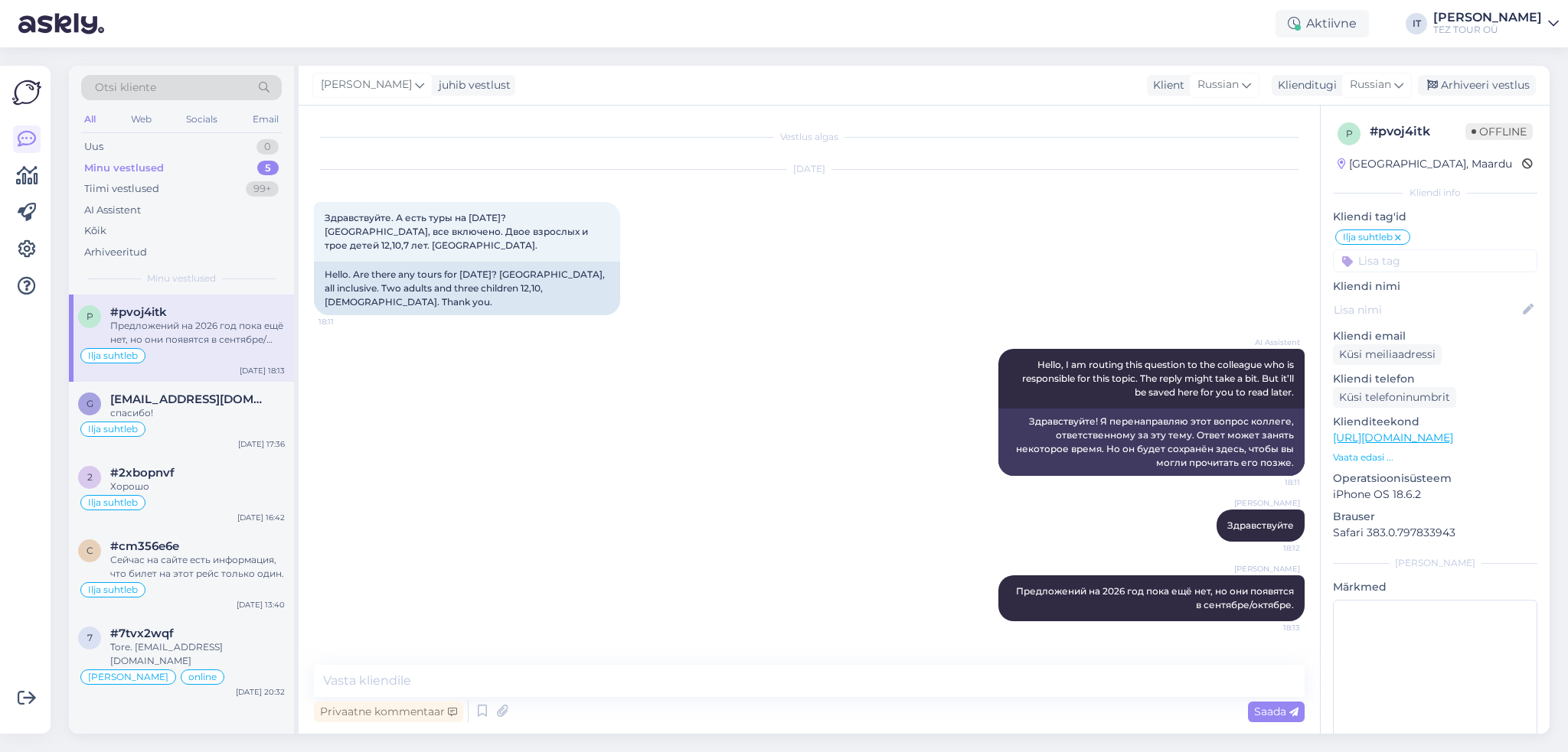
scroll to position [0, 0]
click at [214, 427] on div "Ilja suhtleb" at bounding box center [181, 429] width 207 height 18
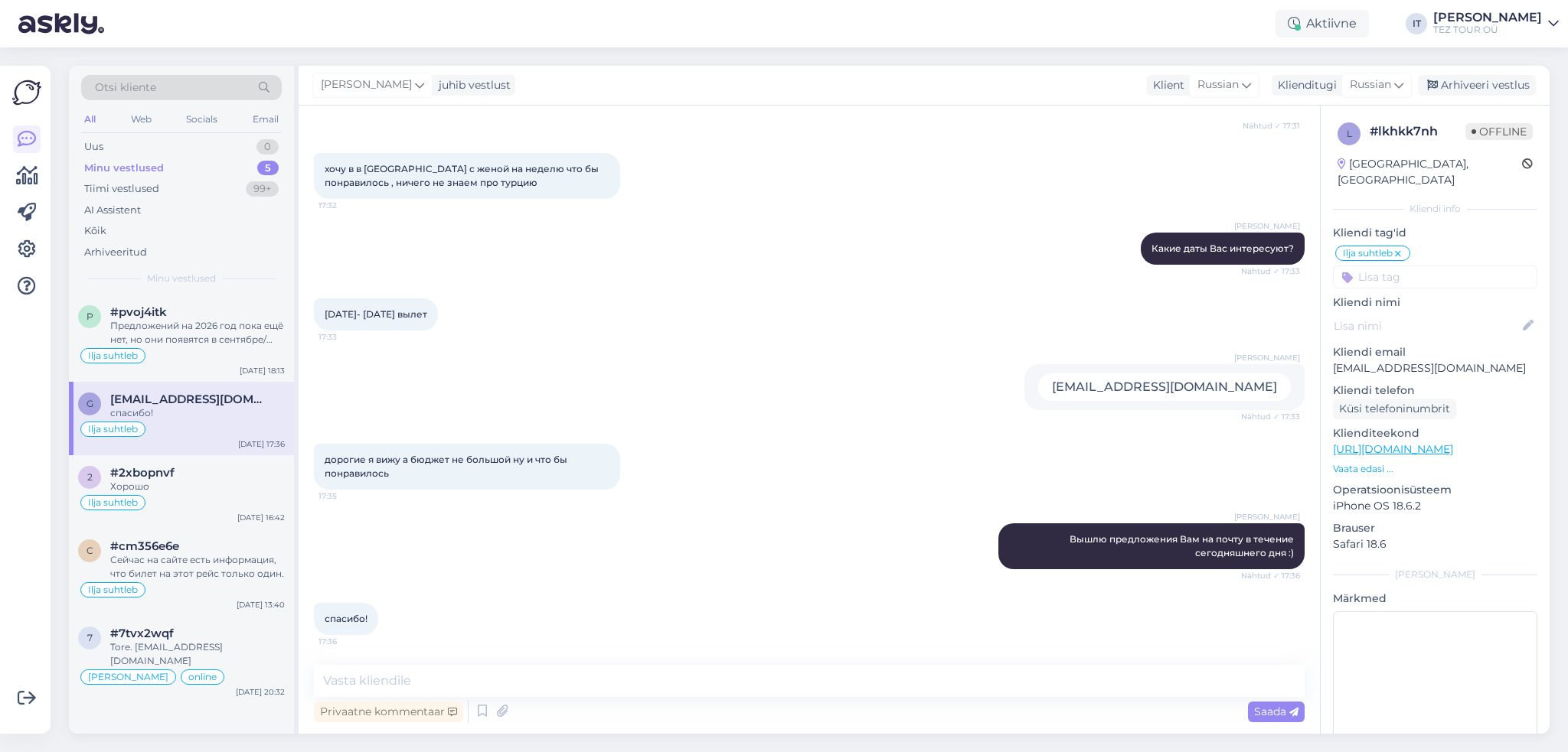
scroll to position [357, 0]
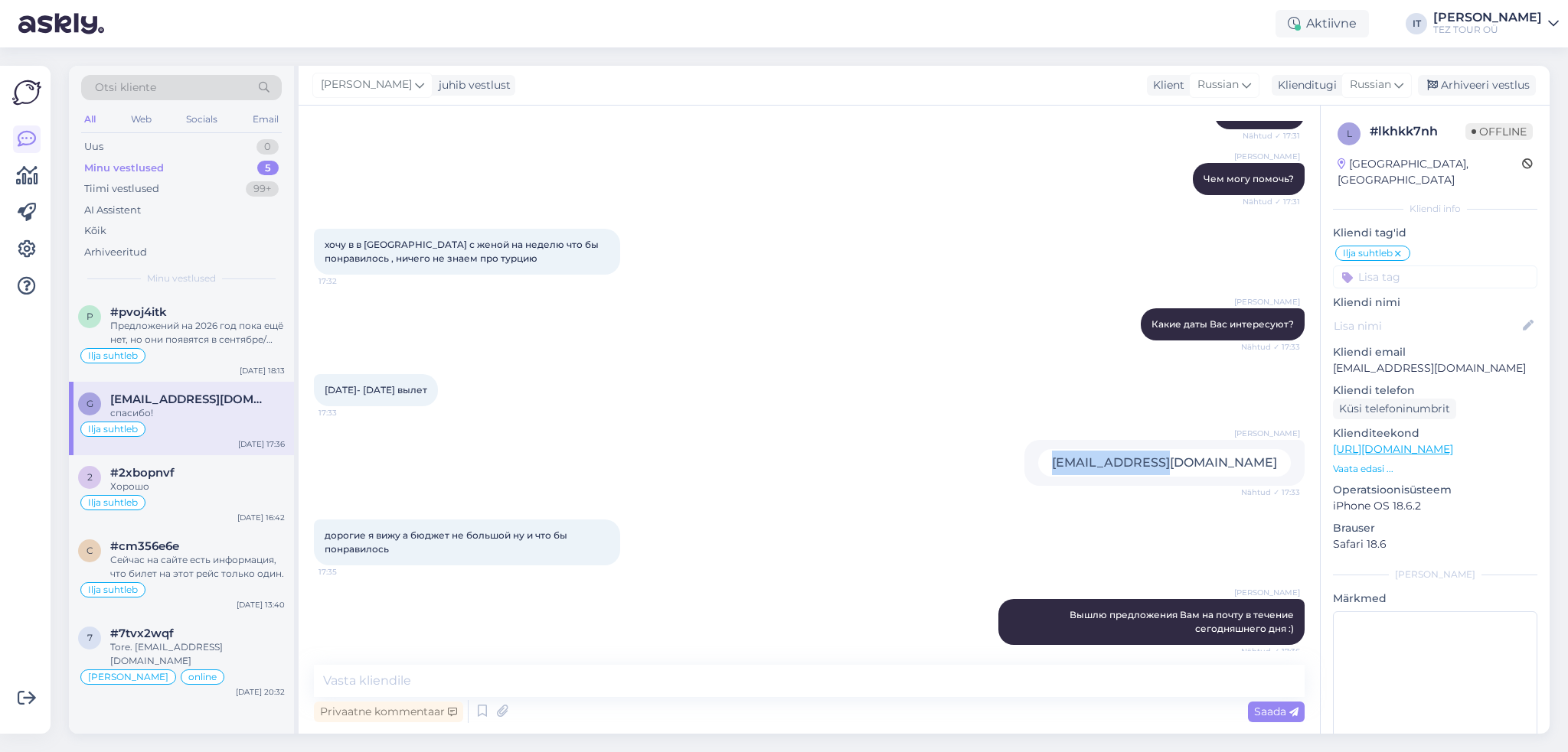
drag, startPoint x: 1268, startPoint y: 464, endPoint x: 1155, endPoint y: 467, distance: 113.0
click at [1155, 467] on div "[EMAIL_ADDRESS][DOMAIN_NAME]" at bounding box center [1164, 463] width 253 height 28
copy div "[EMAIL_ADDRESS][DOMAIN_NAME]"
click at [215, 147] on div "Uus 1" at bounding box center [181, 147] width 200 height 21
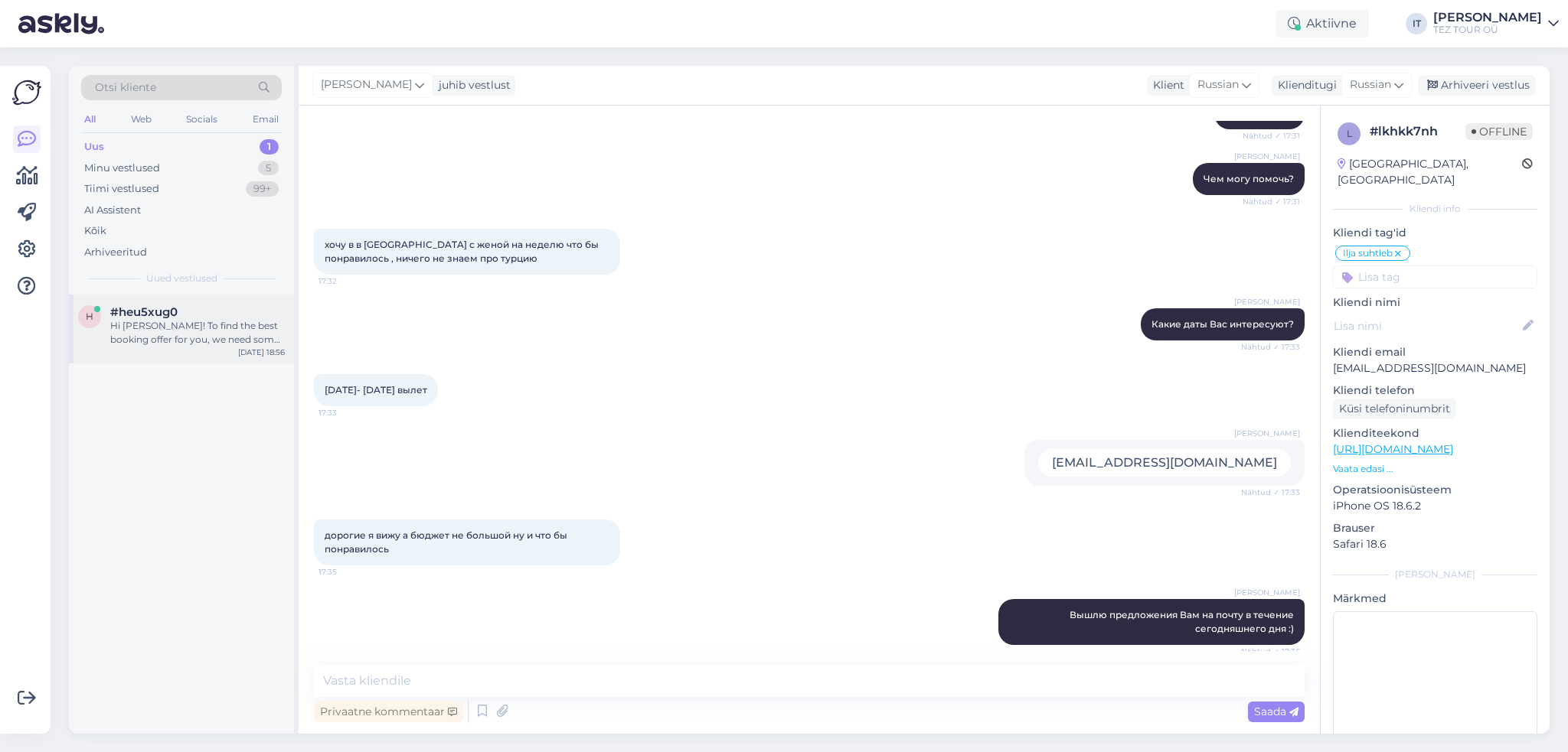
click at [233, 348] on div "h #heu5xug0 Hi [PERSON_NAME]! To find the best booking offer for you, we need s…" at bounding box center [181, 330] width 225 height 69
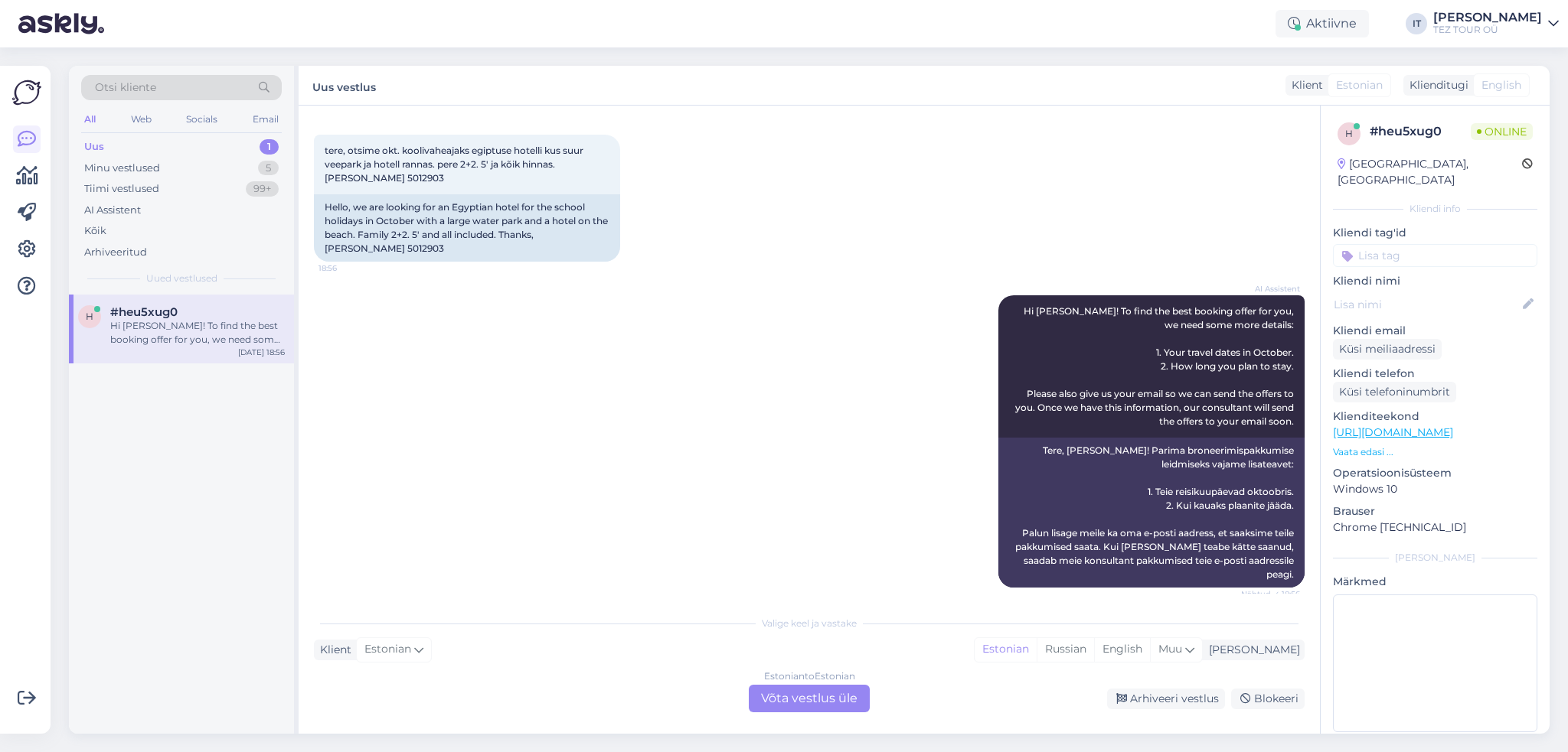
scroll to position [78, 0]
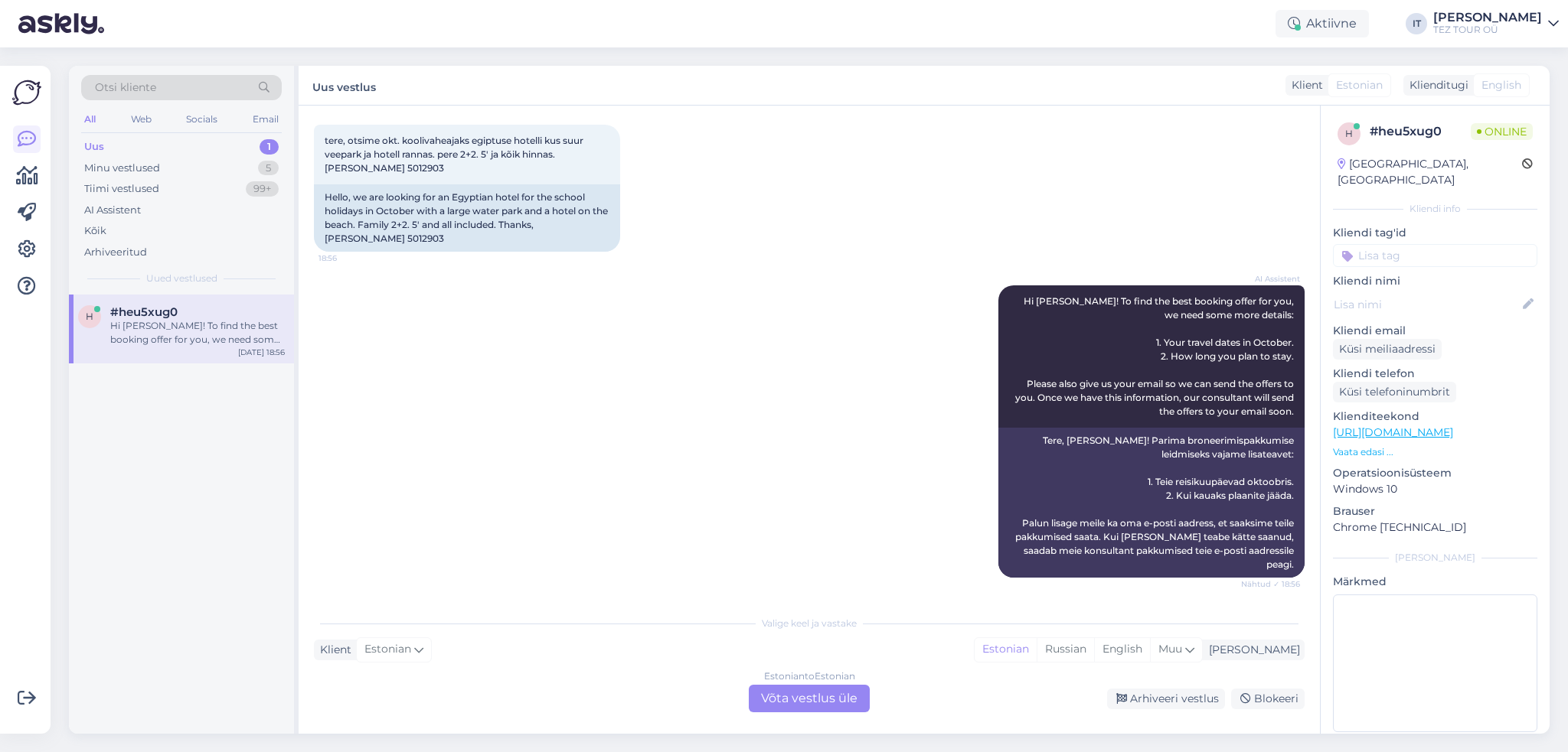
click at [827, 691] on div "Estonian to Estonian Võta vestlus üle" at bounding box center [809, 698] width 121 height 28
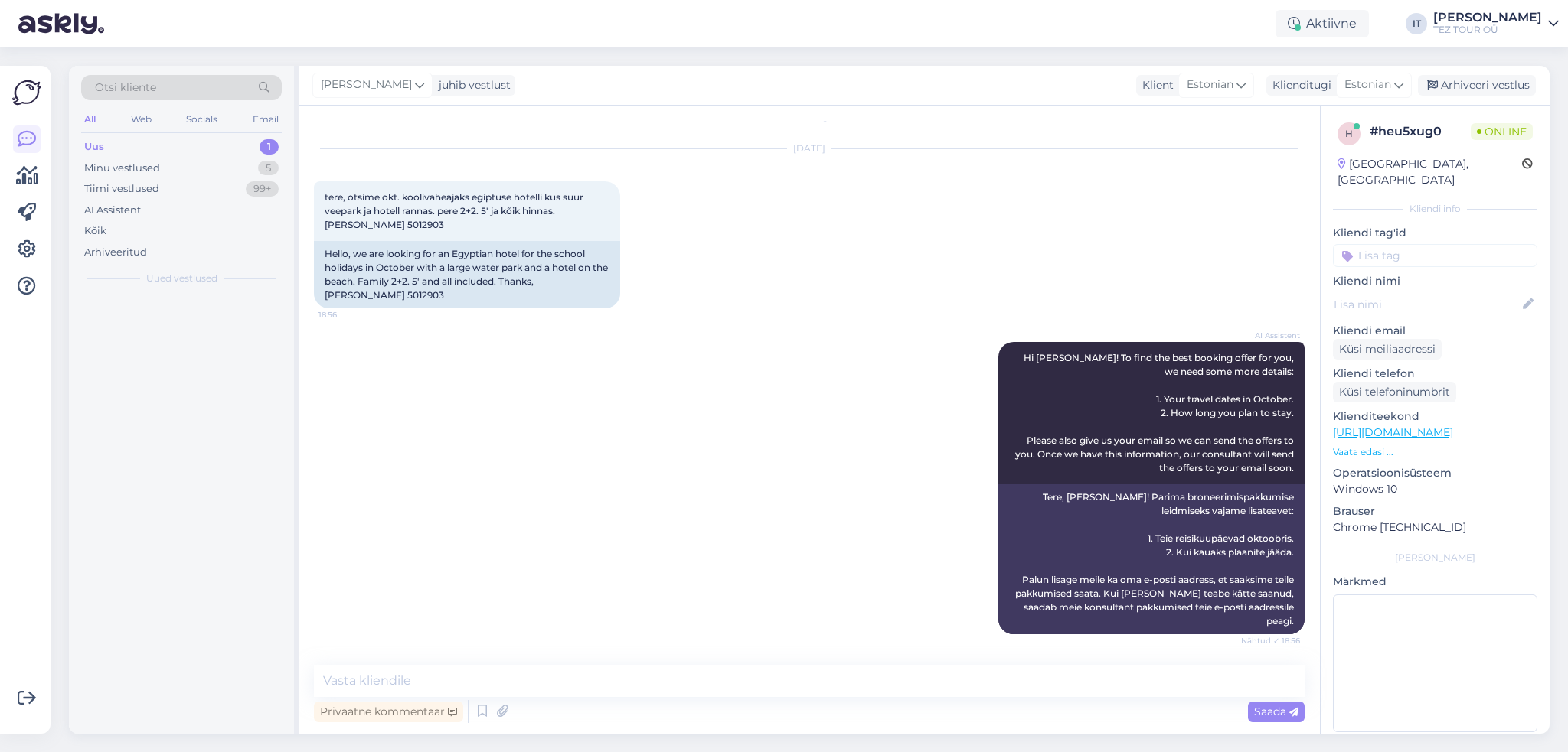
scroll to position [20, 0]
click at [639, 679] on textarea at bounding box center [810, 681] width 991 height 33
type textarea "[PERSON_NAME]"
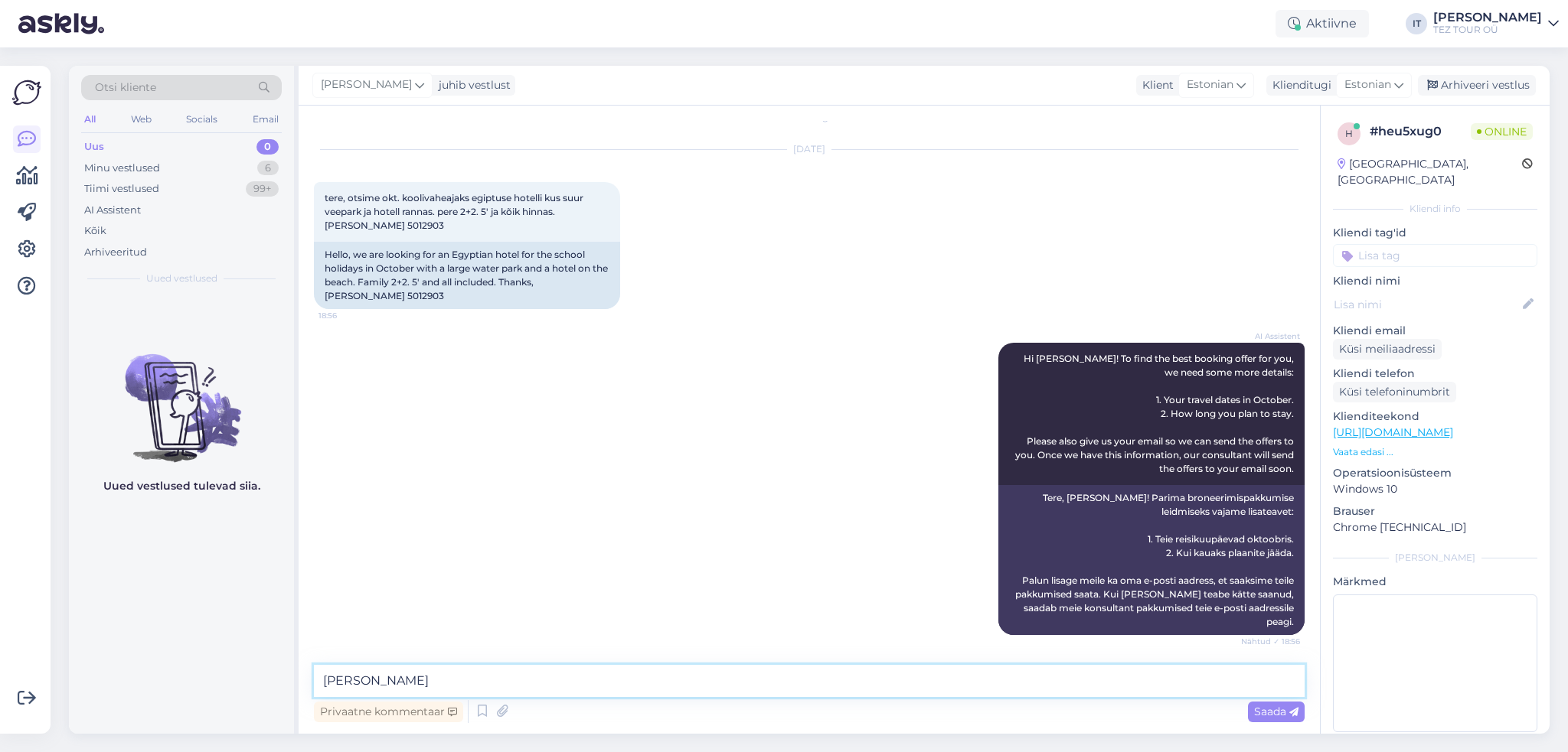
type textarea "Tere, [PERSON_NAME]!"
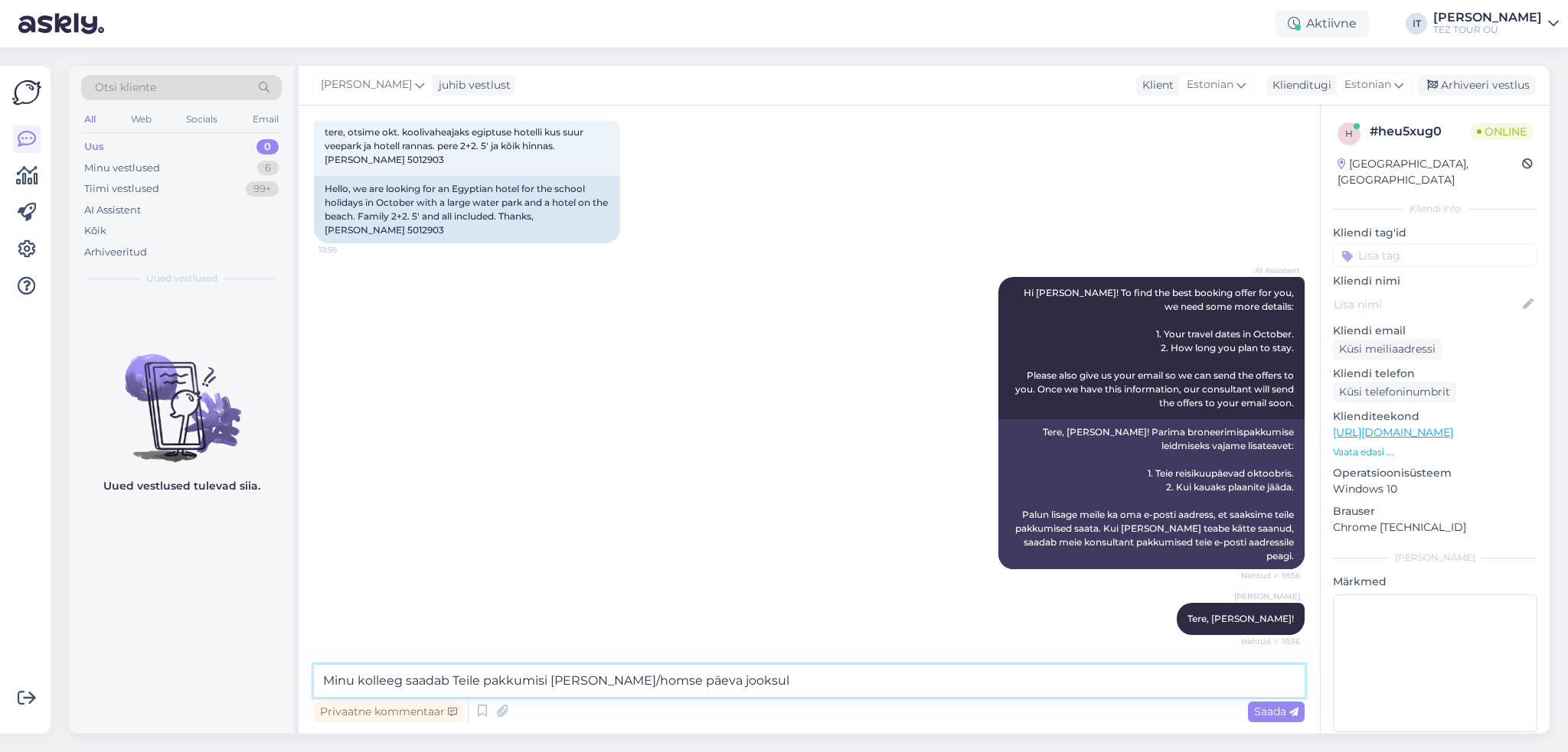
type textarea "Minu kolleeg saadab Teile pakkumisi [PERSON_NAME]/homse päeva jooksul."
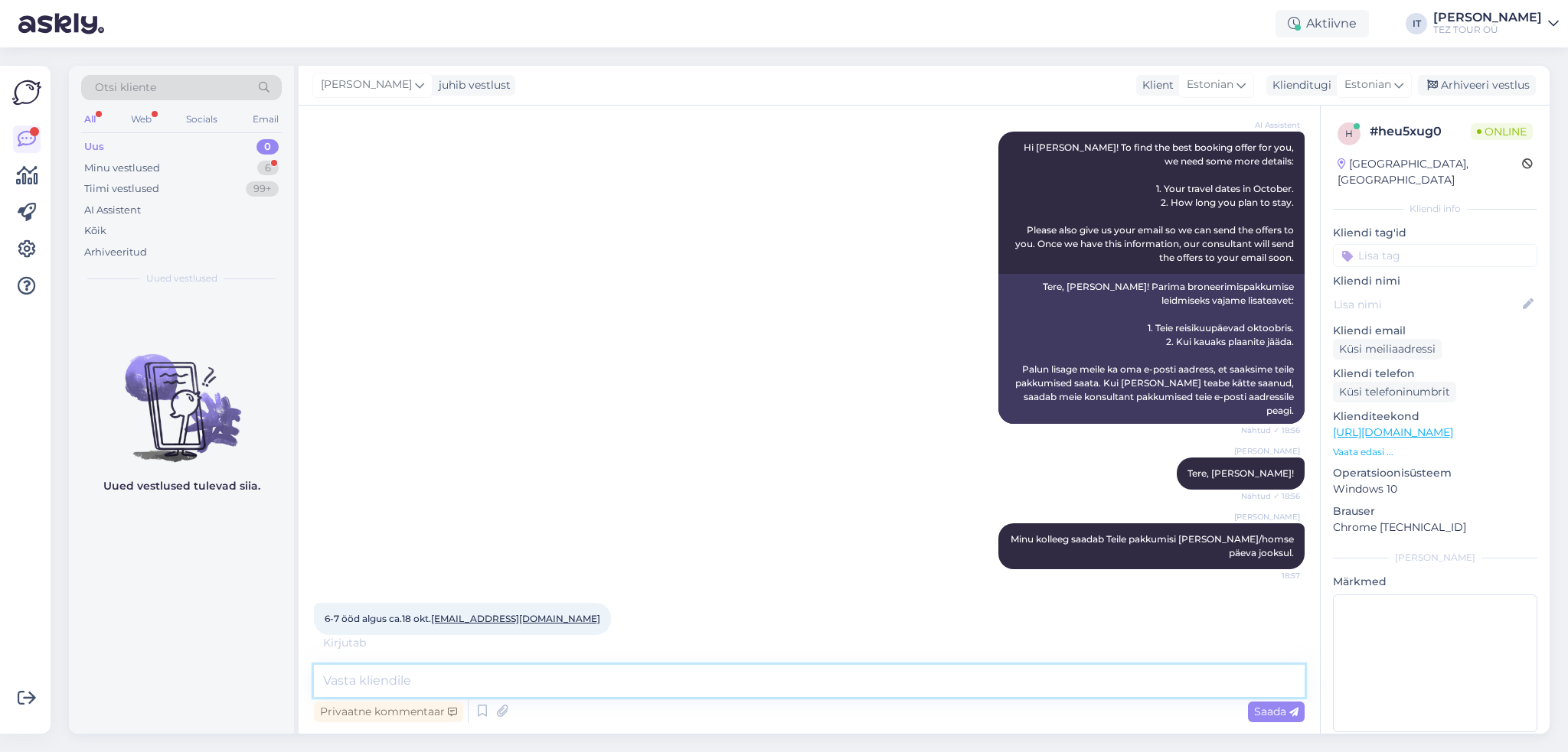
scroll to position [297, 0]
